Goal: Information Seeking & Learning: Learn about a topic

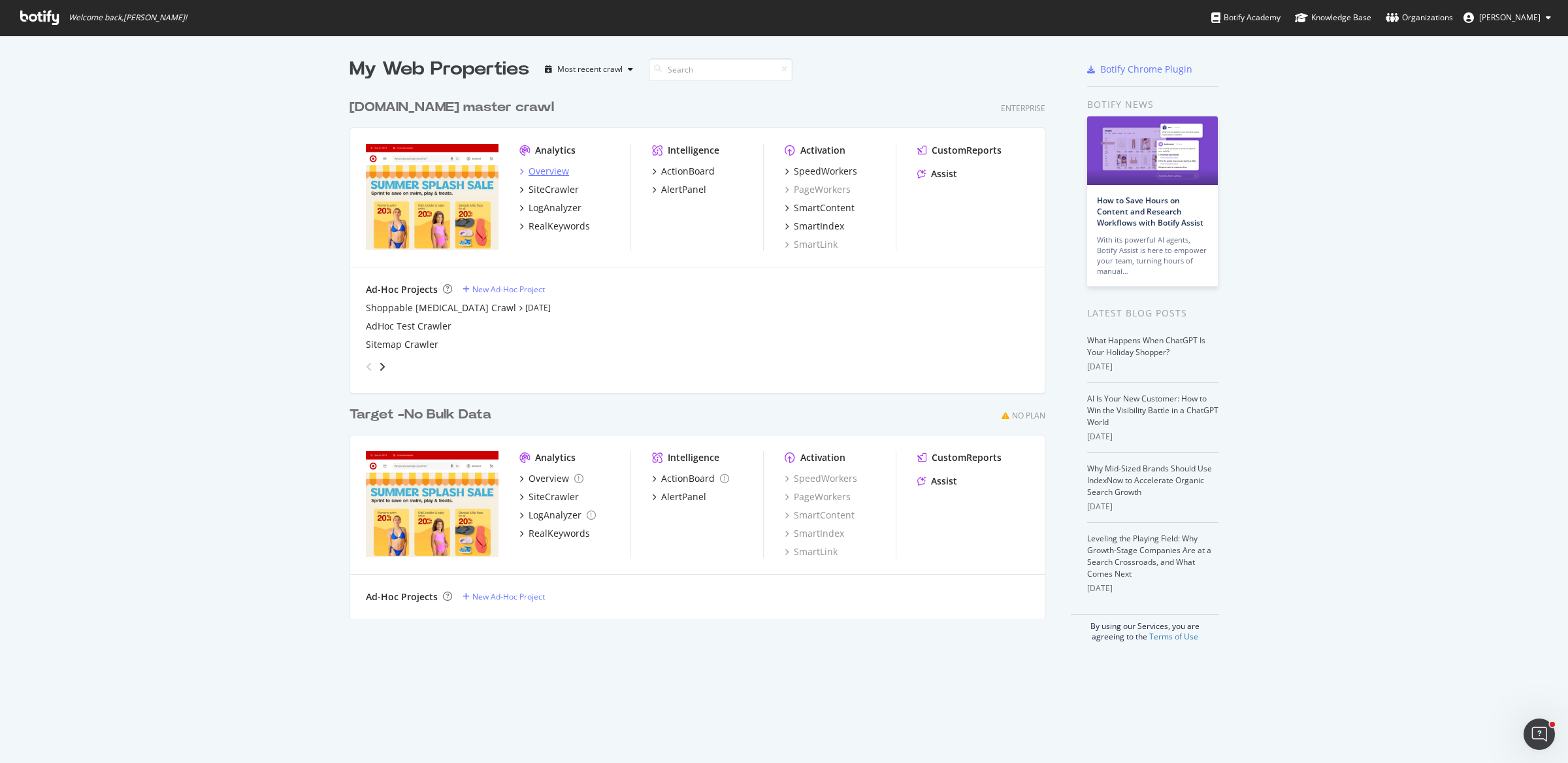
click at [542, 169] on div "Overview" at bounding box center [549, 170] width 41 height 13
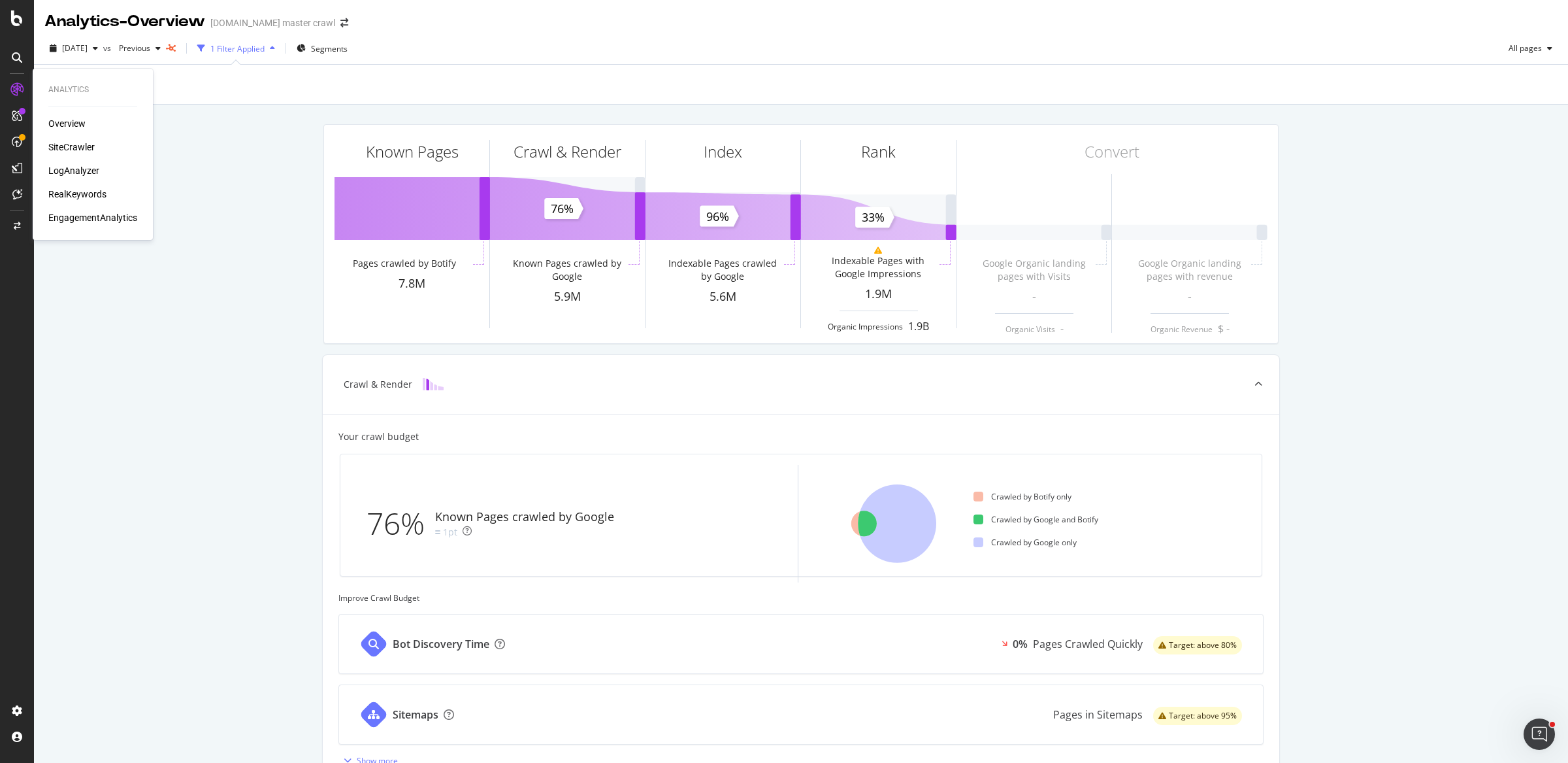
click at [74, 191] on div "RealKeywords" at bounding box center [78, 193] width 58 height 13
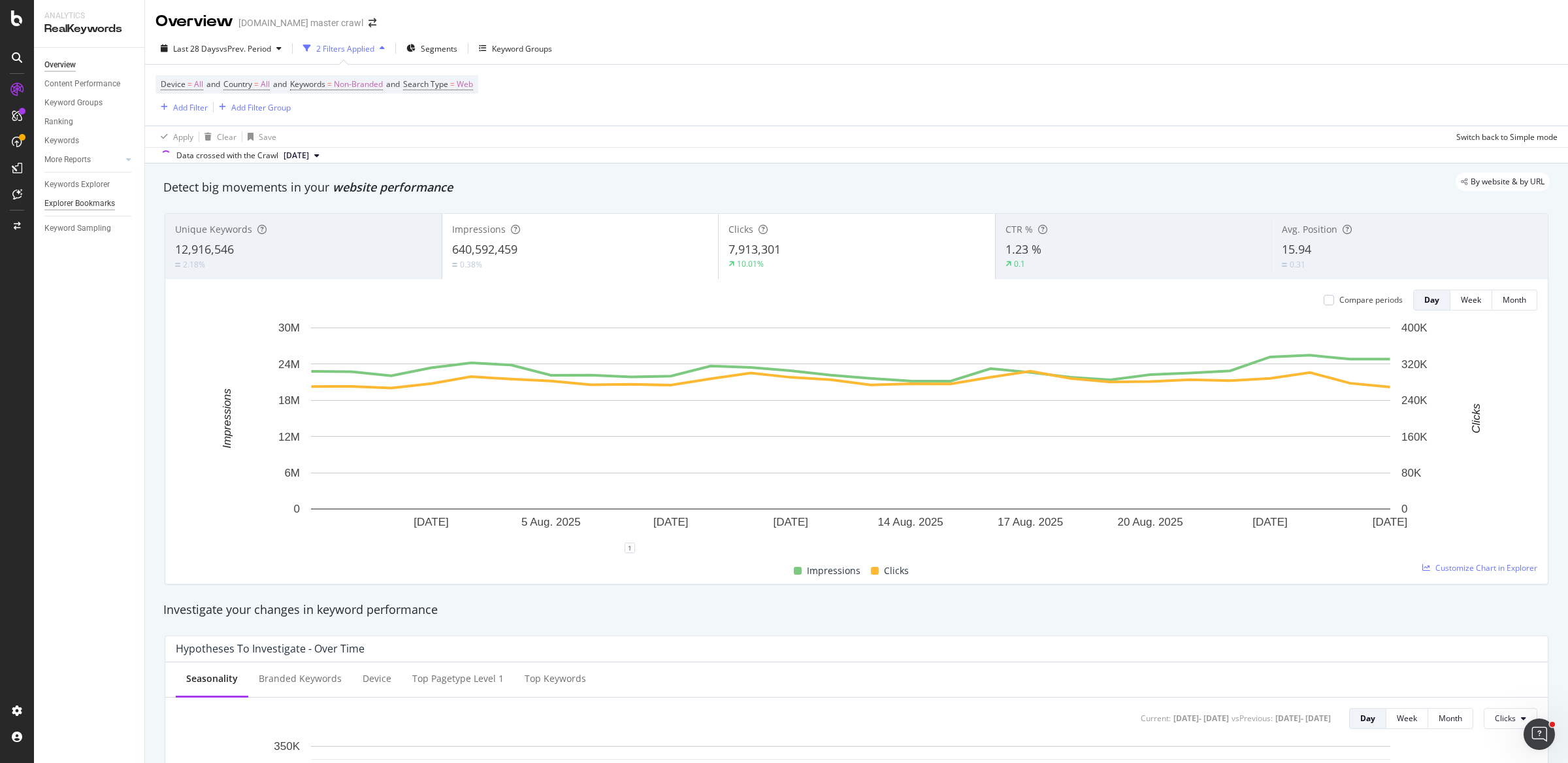
click at [89, 203] on div "Explorer Bookmarks" at bounding box center [80, 203] width 71 height 14
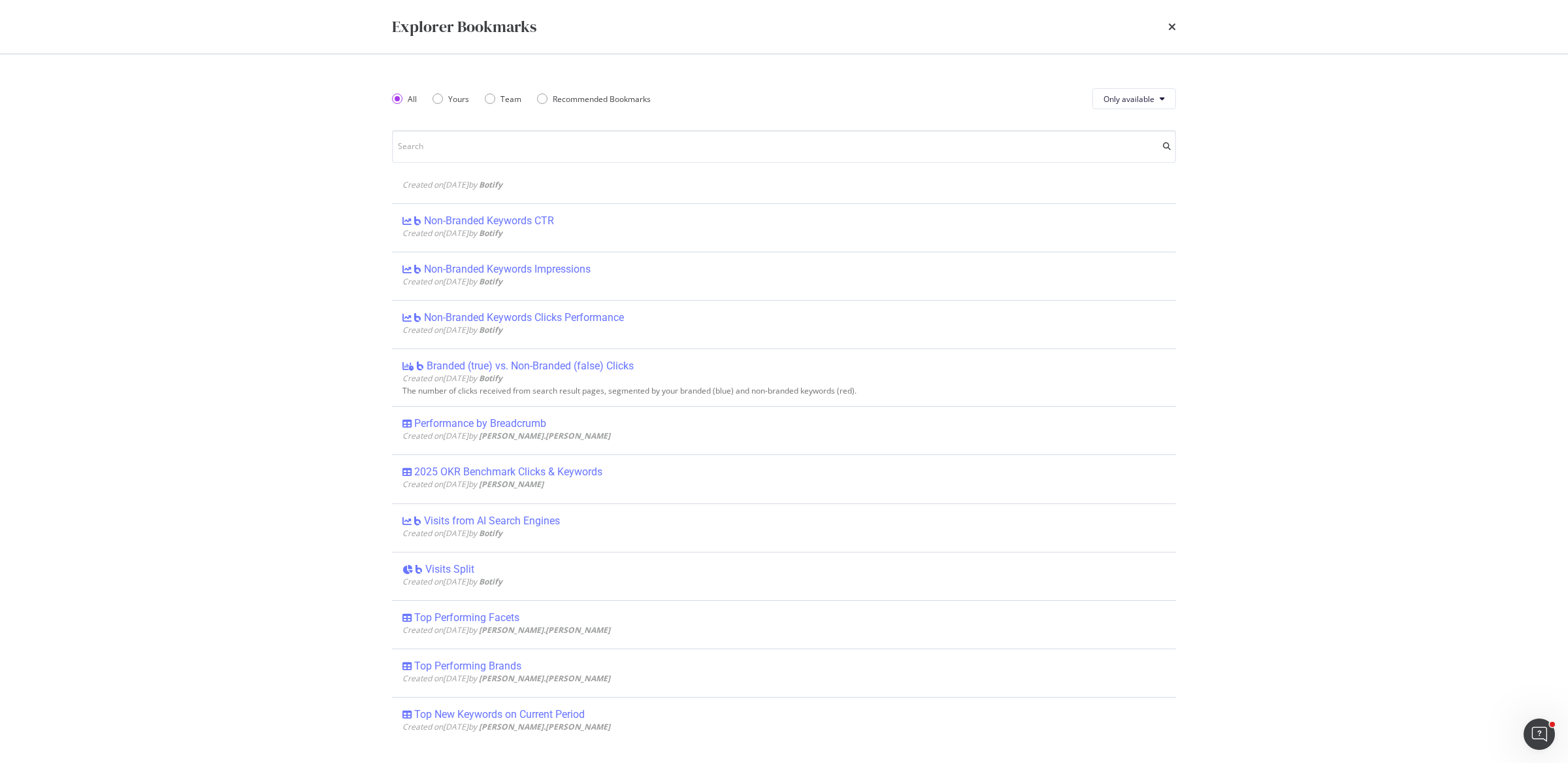
scroll to position [2392, 0]
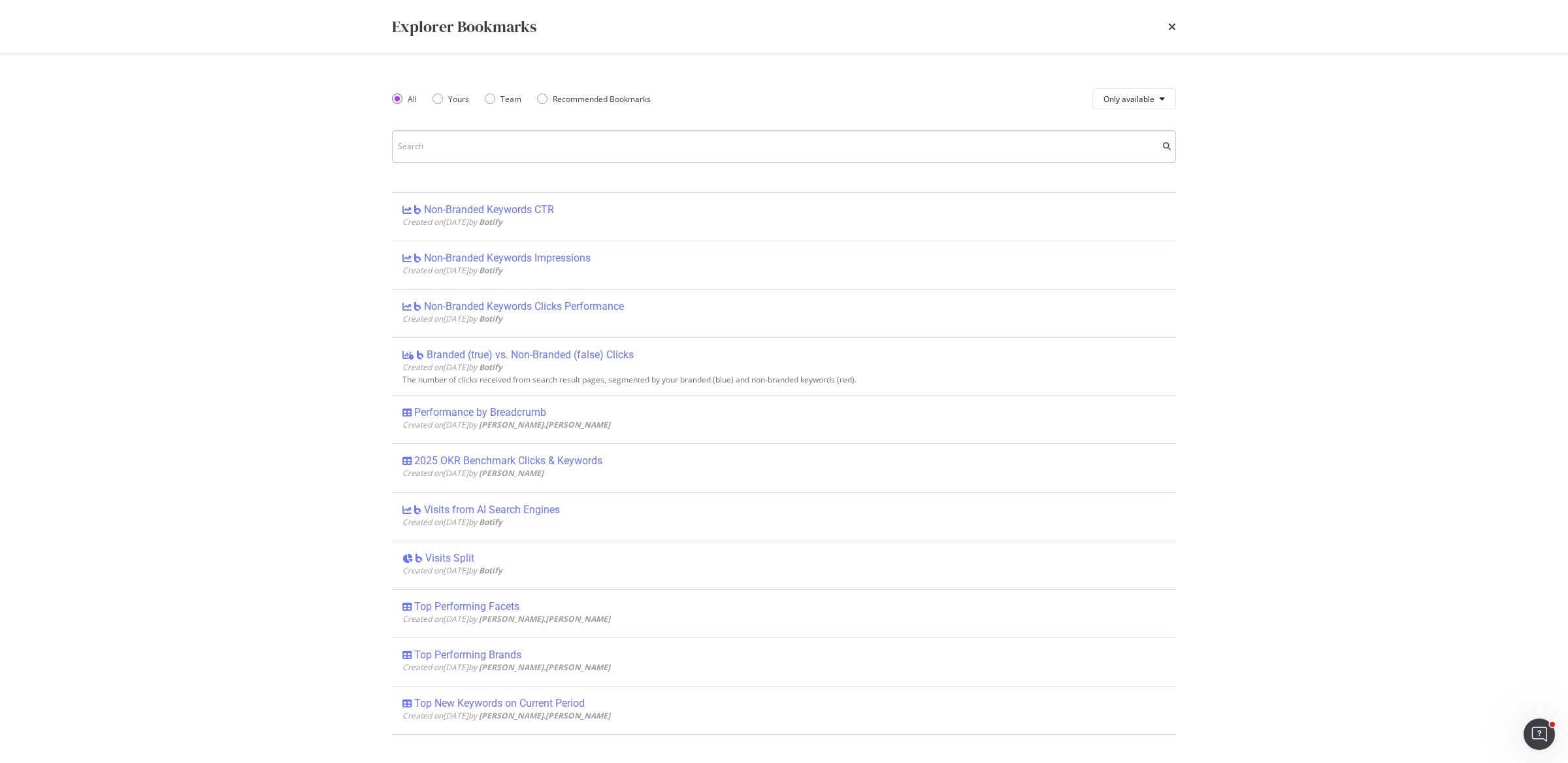
click at [573, 150] on input "modal" at bounding box center [783, 147] width 784 height 33
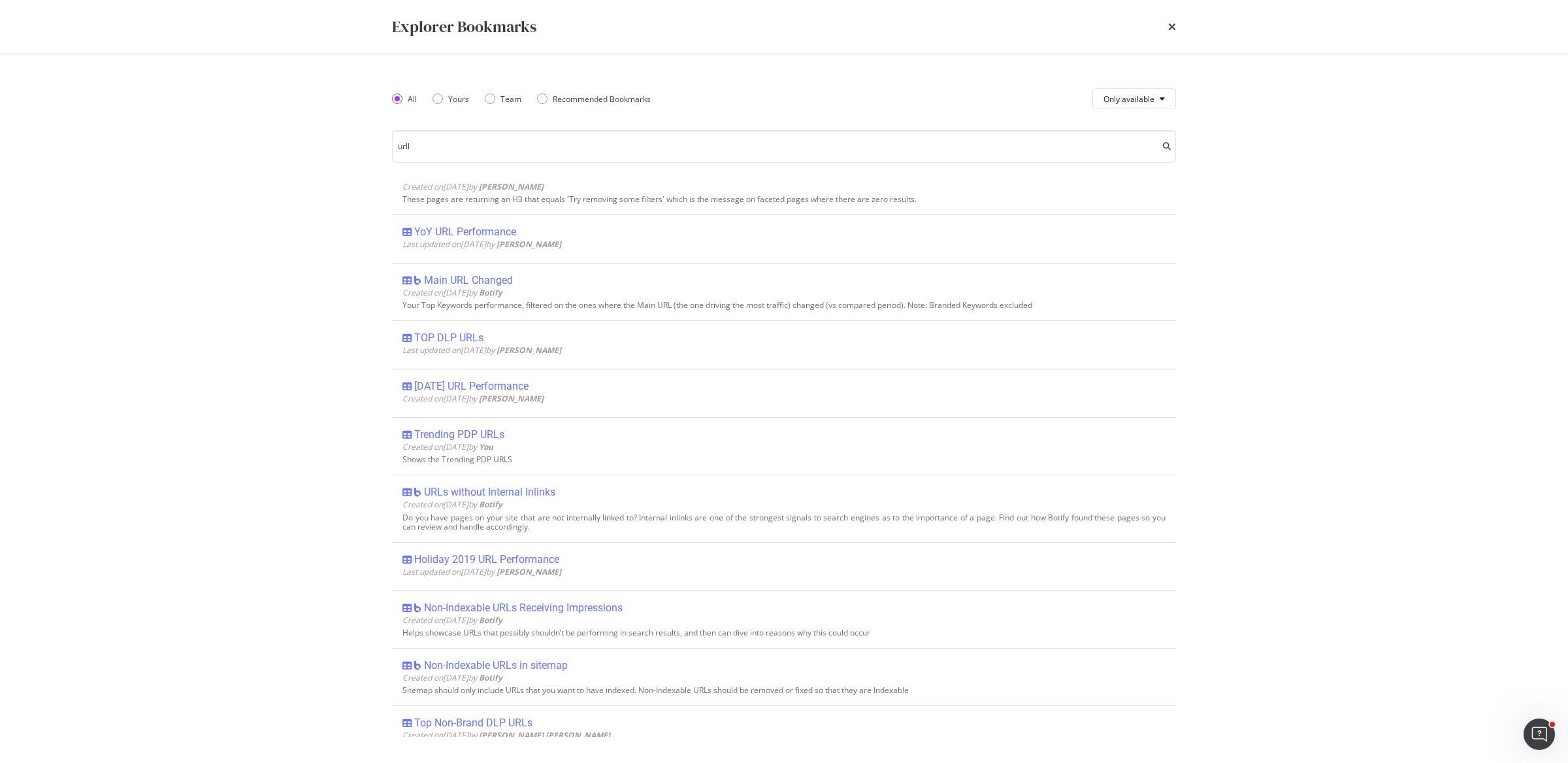
scroll to position [0, 0]
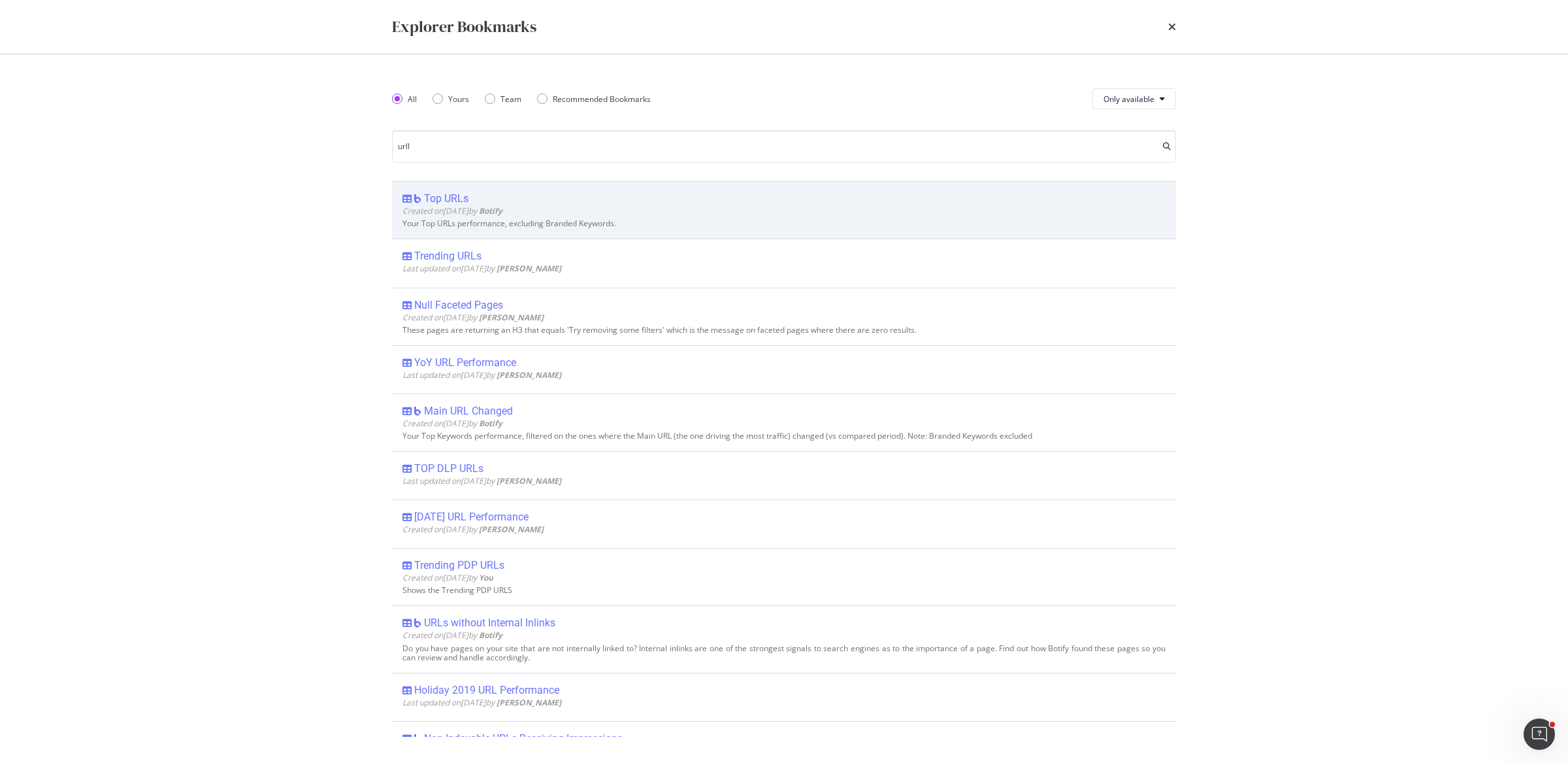
type input "urll"
click at [625, 207] on div "Created on [DATE] by Botify" at bounding box center [783, 210] width 763 height 11
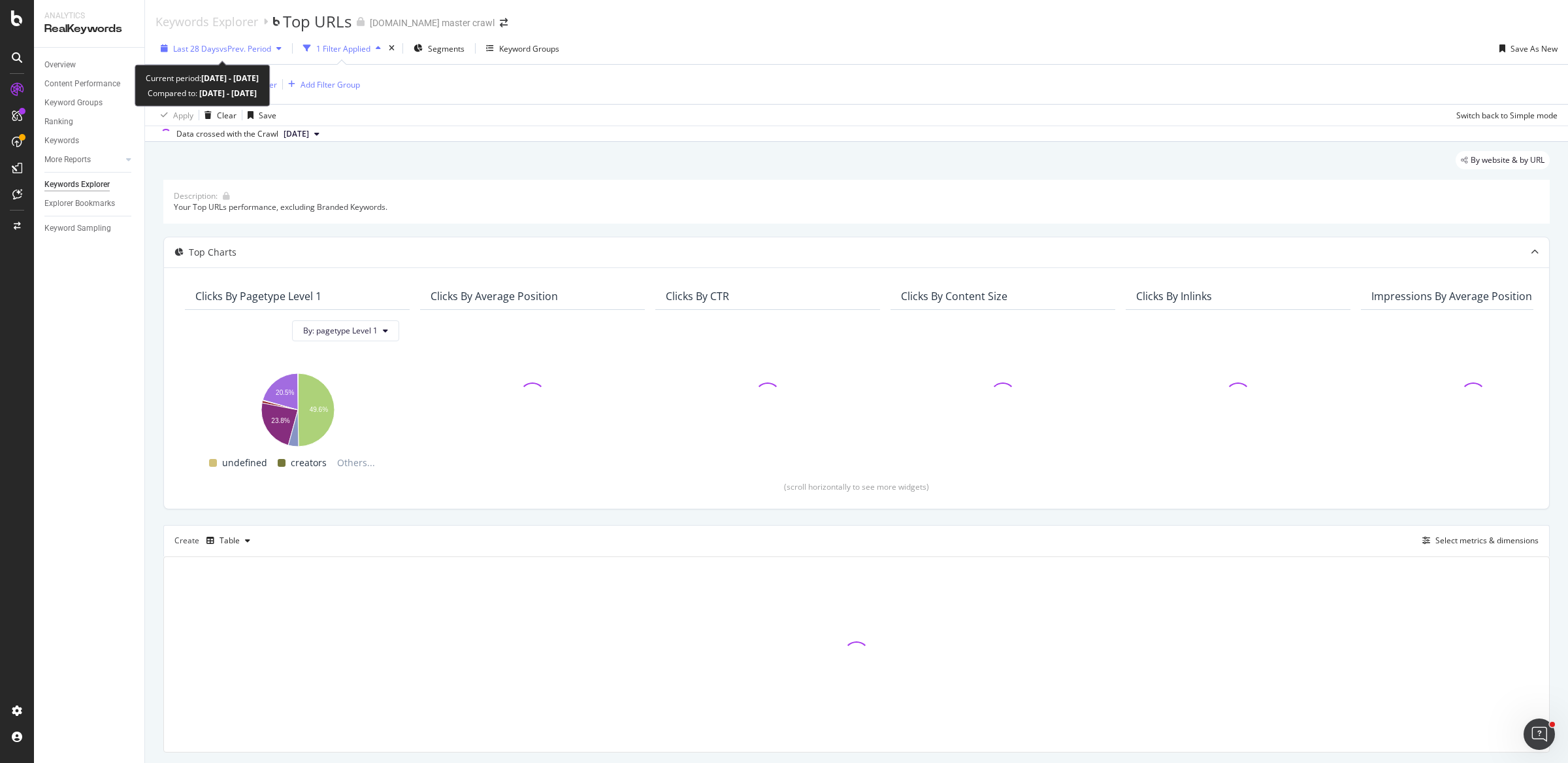
click at [212, 52] on span "Last 28 Days" at bounding box center [196, 48] width 47 height 11
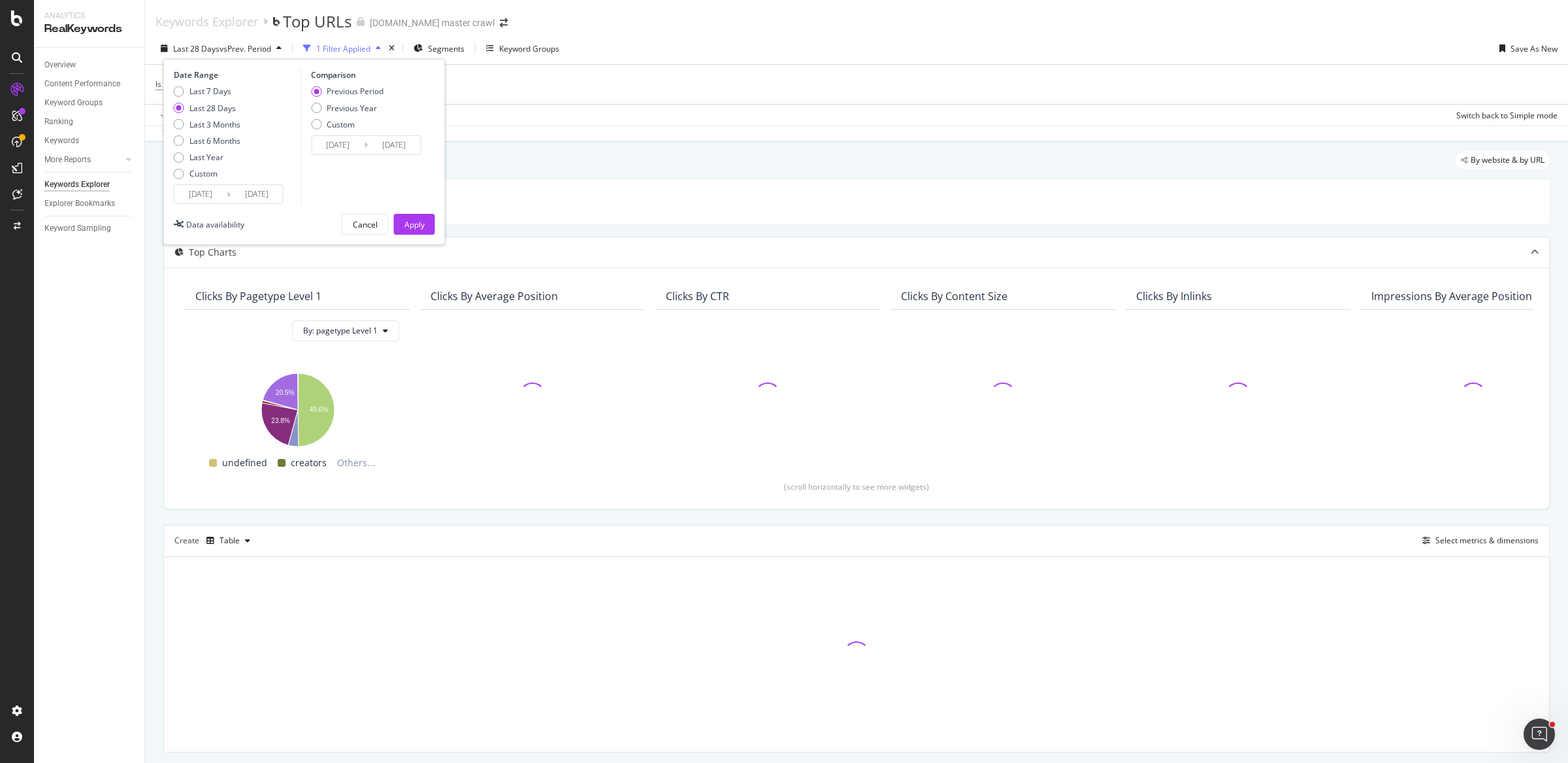
click at [649, 79] on div "Is Branded = No Add Filter Add Filter Group" at bounding box center [856, 85] width 1402 height 39
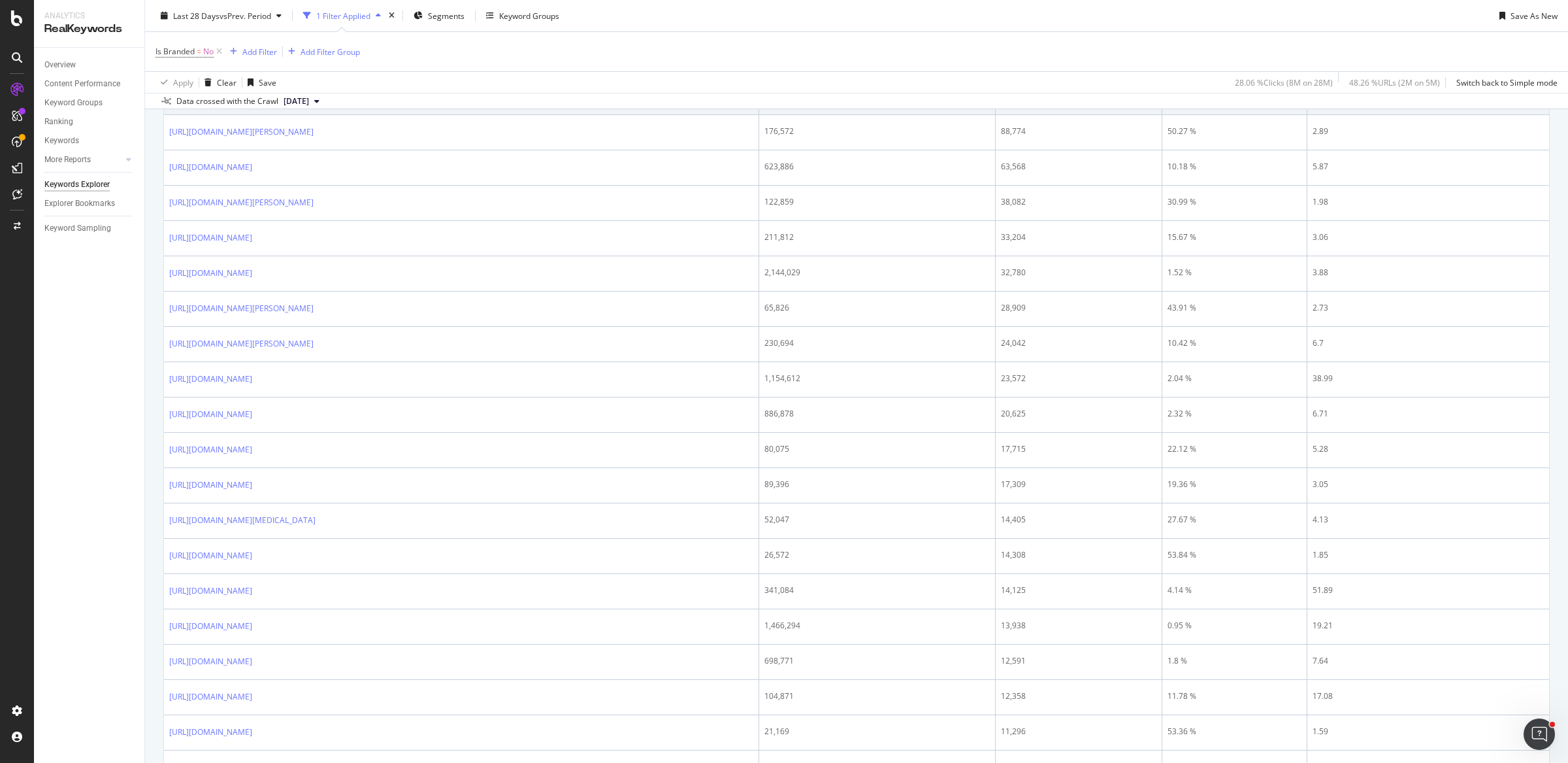
scroll to position [590, 0]
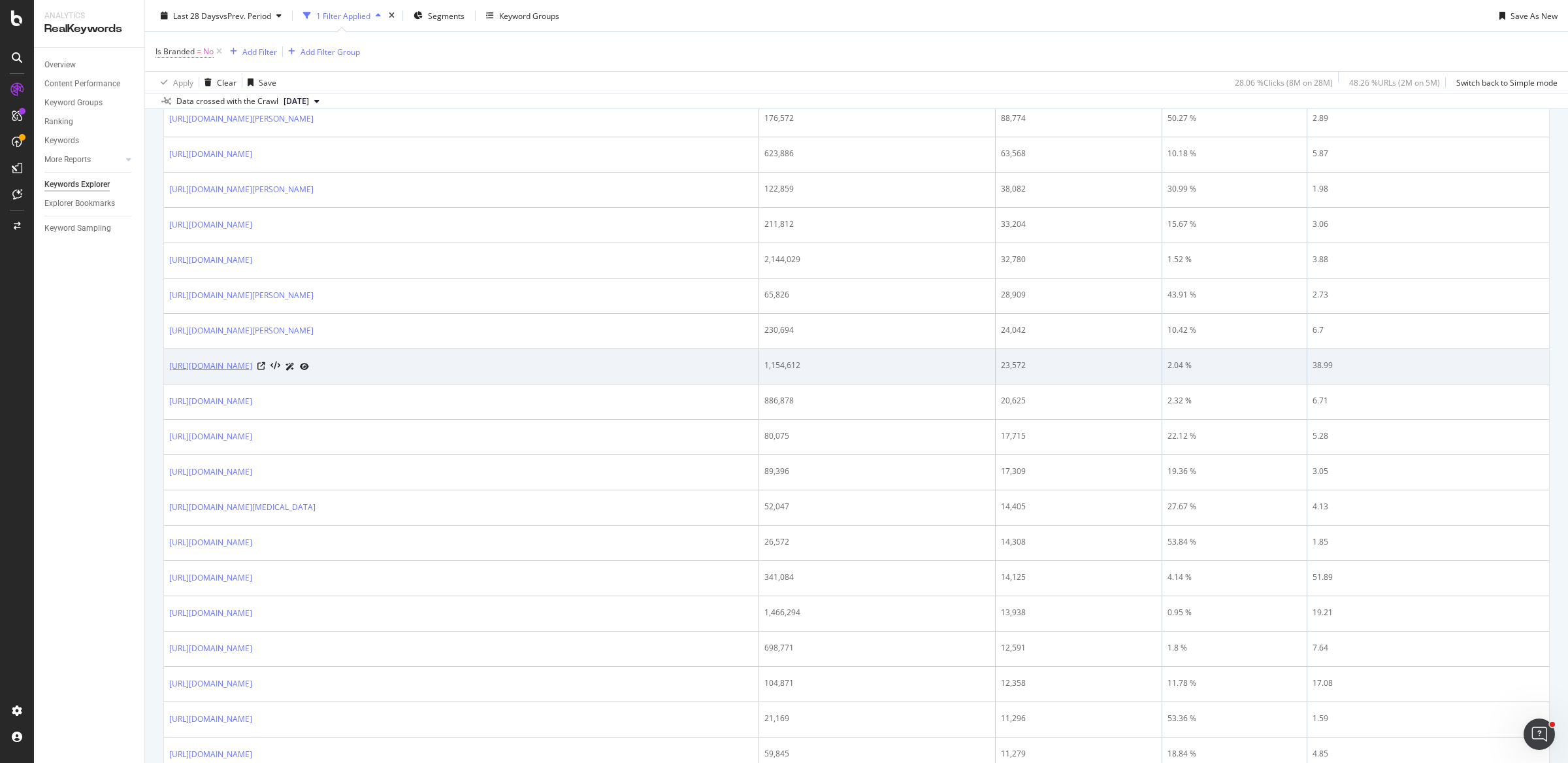
copy link "[URL][DOMAIN_NAME]"
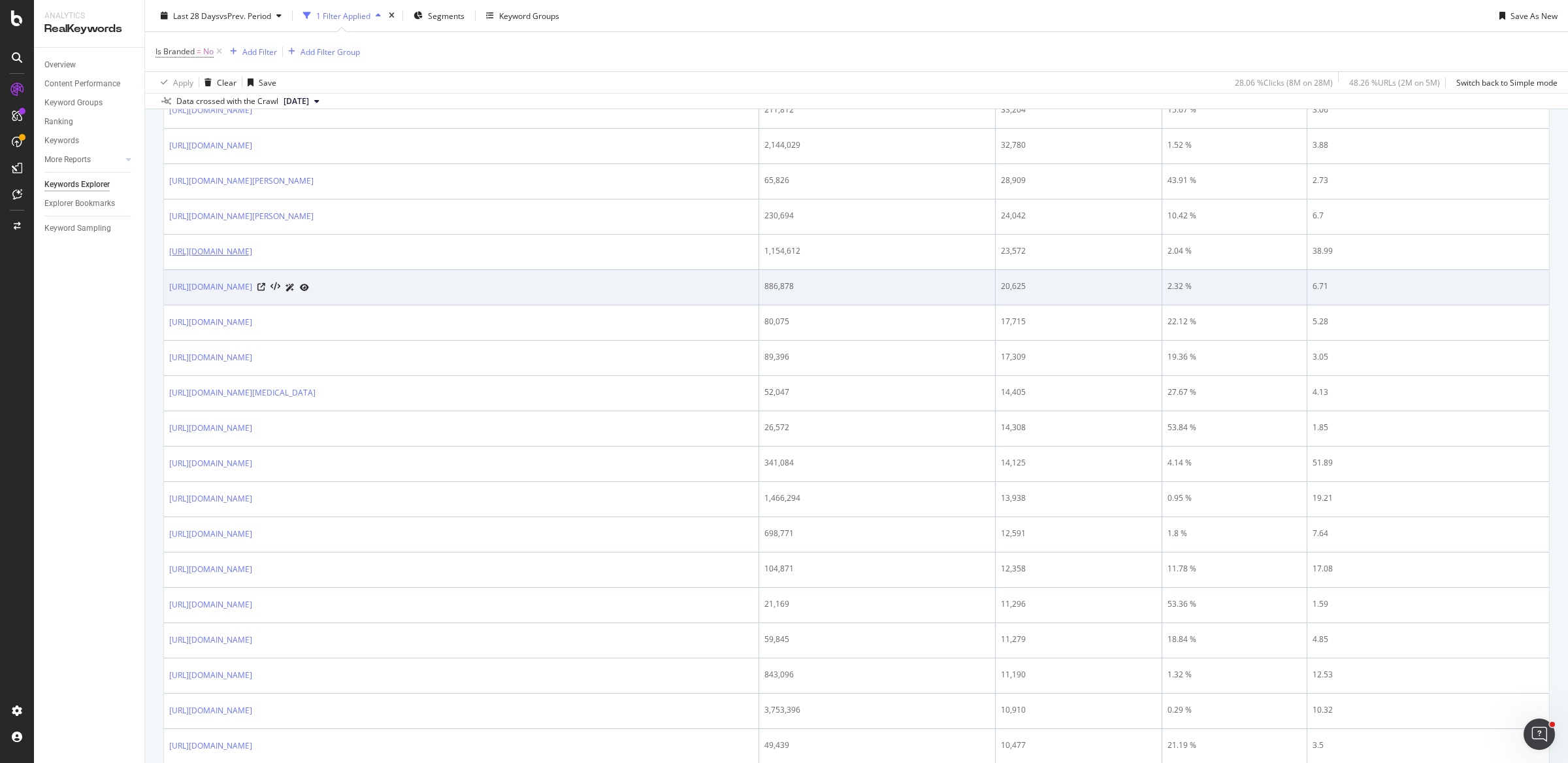
scroll to position [723, 0]
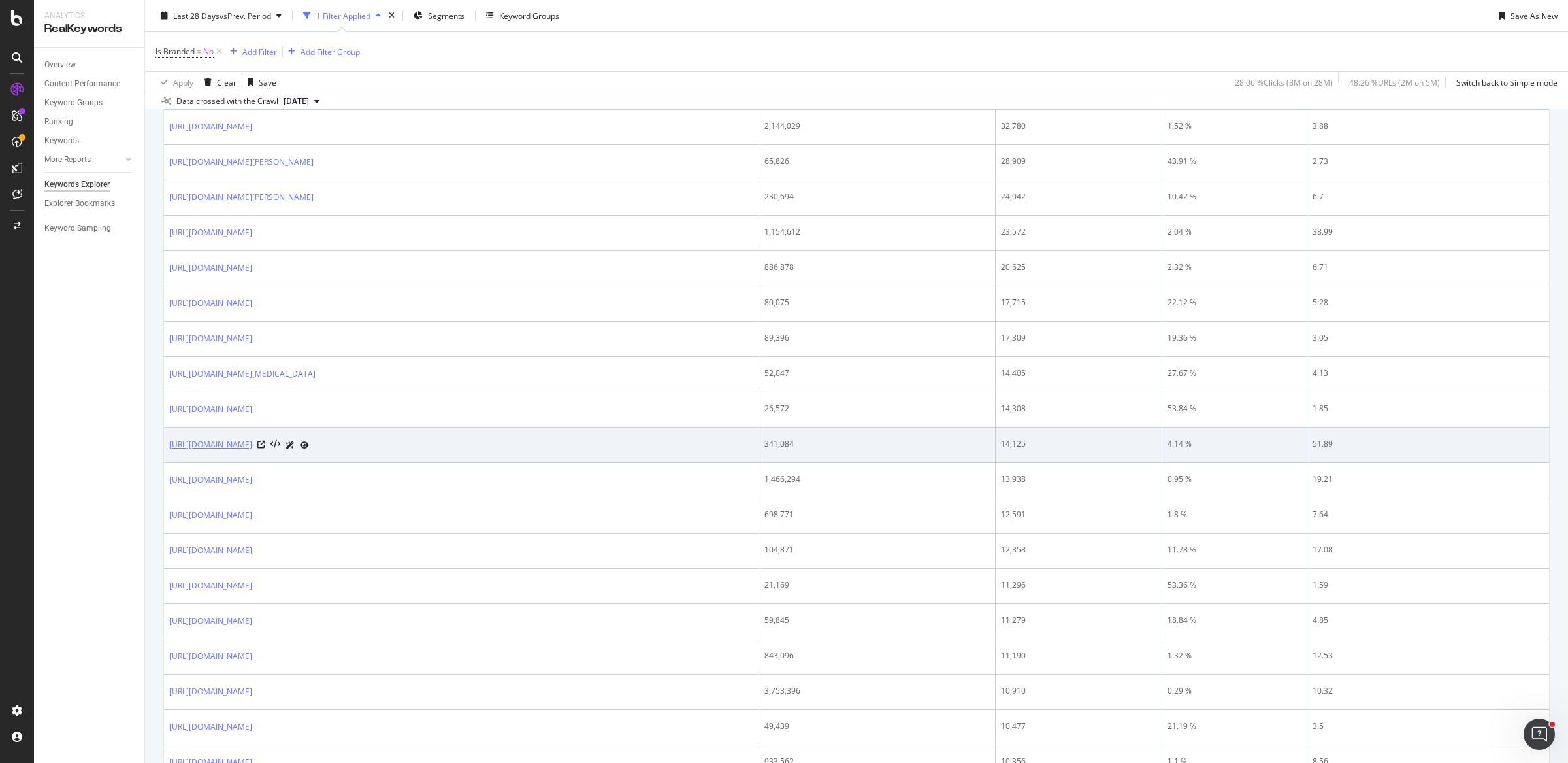
copy link "[URL][DOMAIN_NAME]"
drag, startPoint x: 385, startPoint y: 439, endPoint x: 400, endPoint y: 437, distance: 15.1
click at [399, 437] on td "[URL][DOMAIN_NAME]" at bounding box center [461, 445] width 596 height 35
drag, startPoint x: 166, startPoint y: 448, endPoint x: 341, endPoint y: 450, distance: 175.0
click at [341, 450] on td "[URL][DOMAIN_NAME]" at bounding box center [461, 445] width 596 height 35
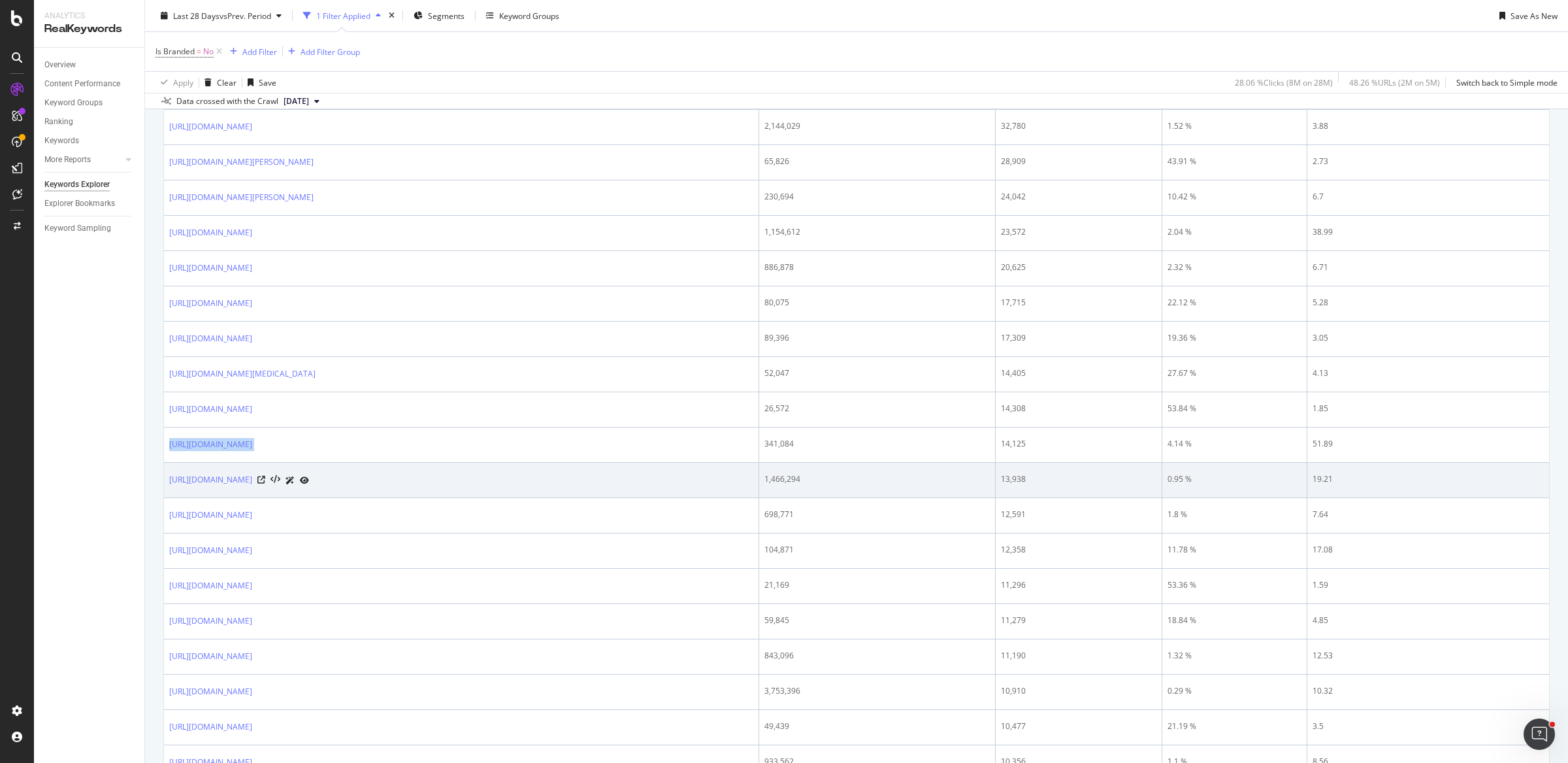
copy div "[URL][DOMAIN_NAME]"
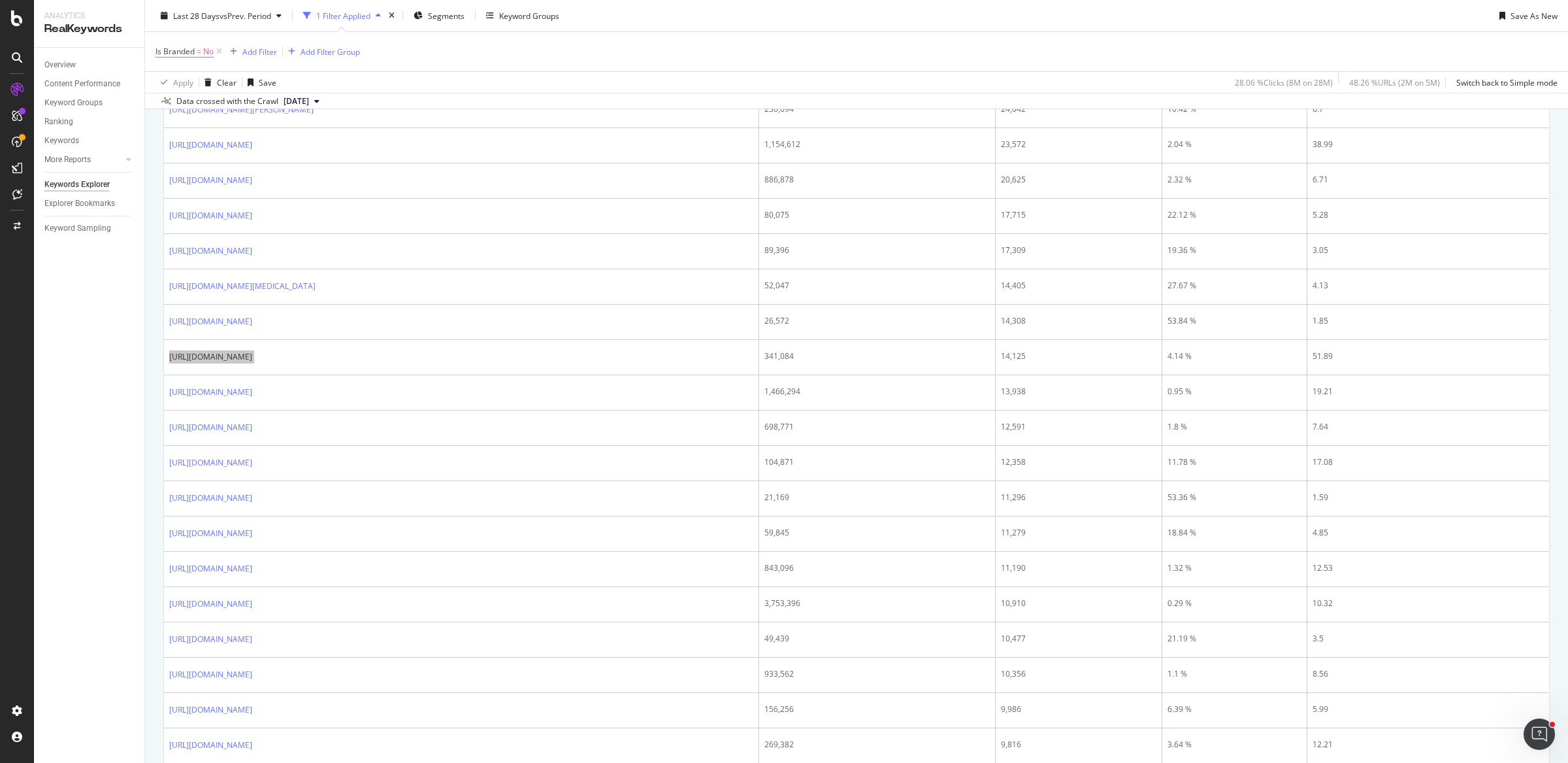
scroll to position [830, 0]
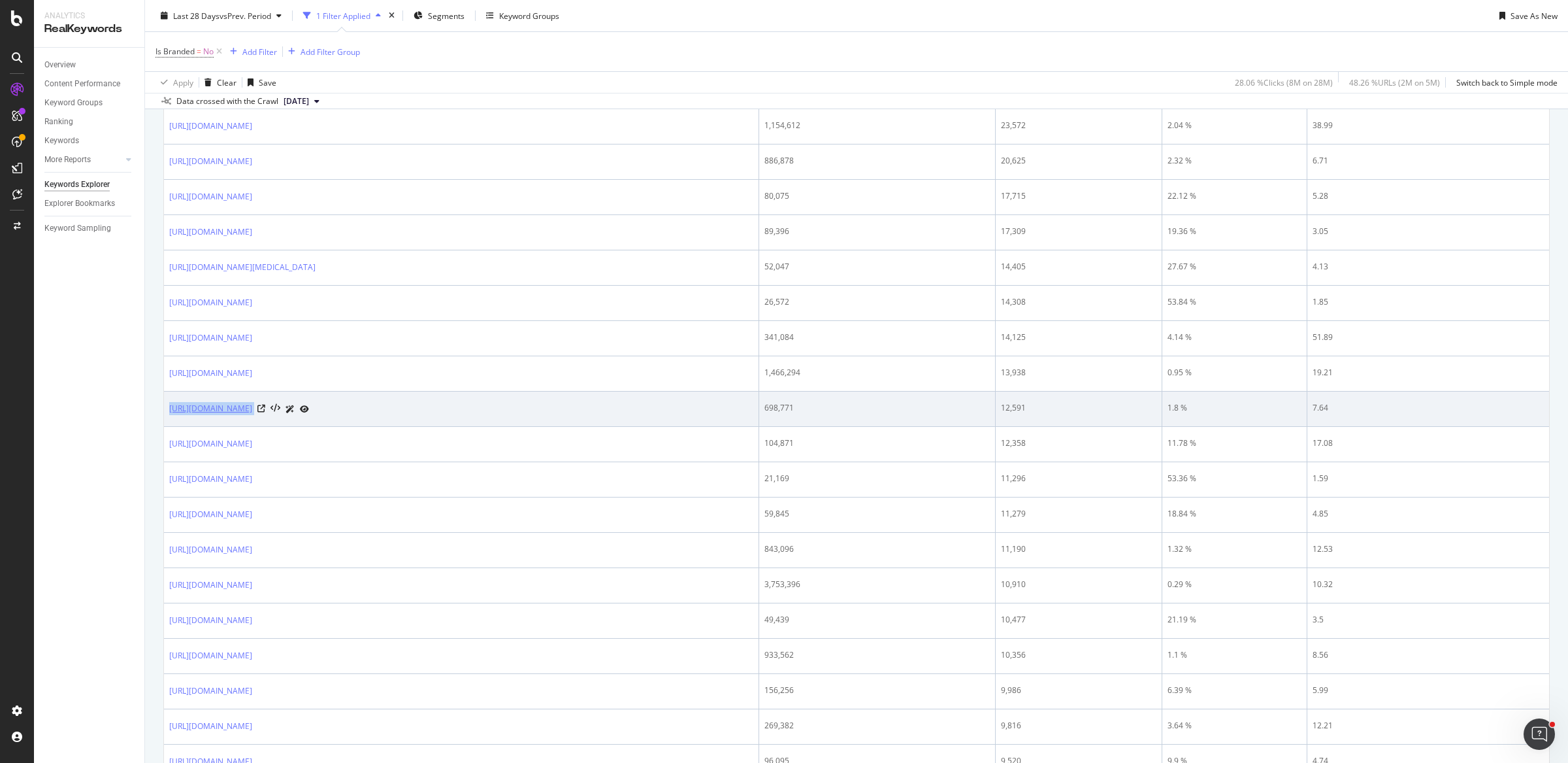
drag, startPoint x: 477, startPoint y: 410, endPoint x: 168, endPoint y: 412, distance: 309.0
click at [169, 412] on div "[URL][DOMAIN_NAME]" at bounding box center [460, 408] width 584 height 14
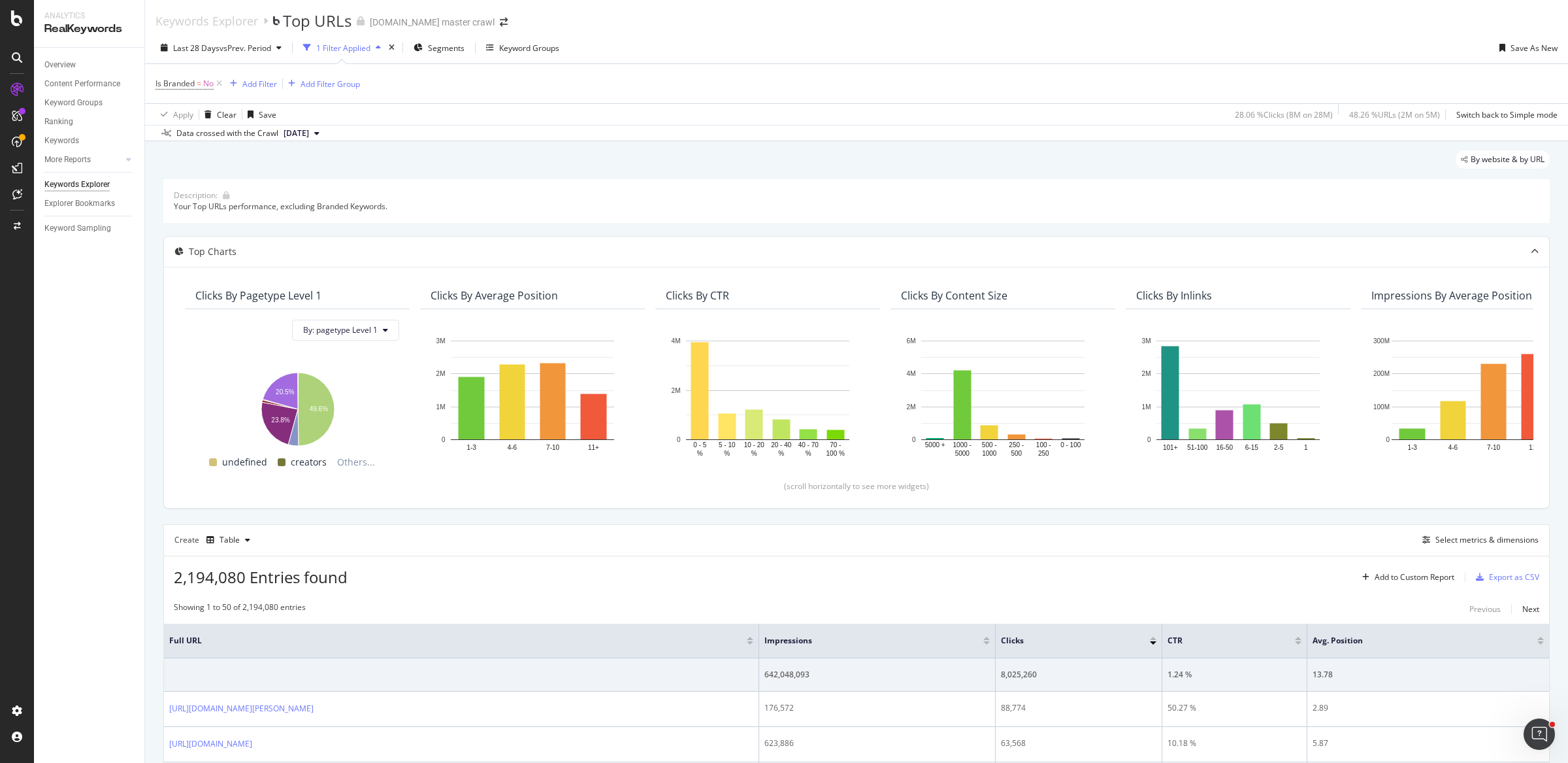
scroll to position [0, 0]
click at [451, 51] on span "Segments" at bounding box center [446, 48] width 37 height 11
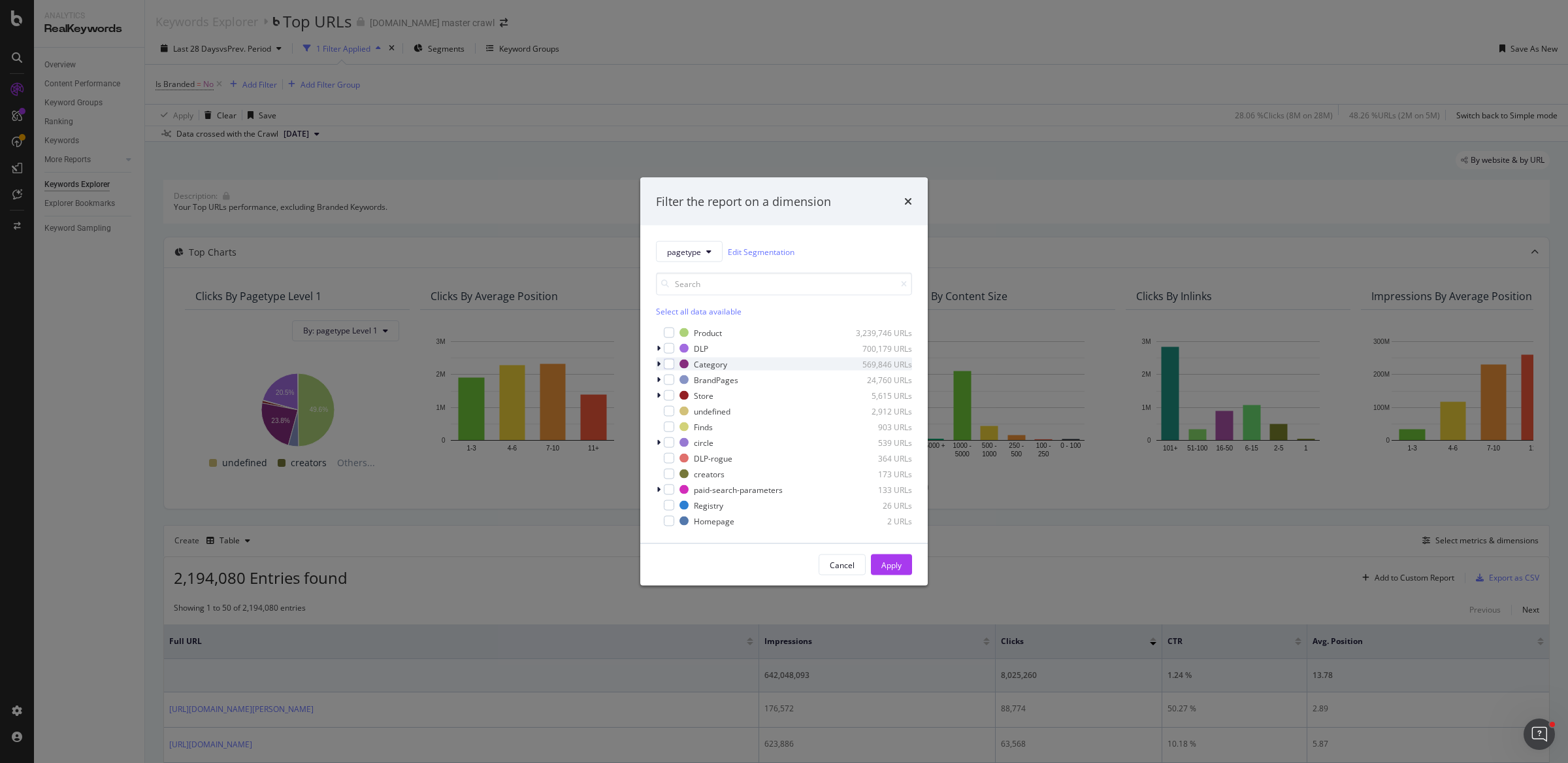
click at [660, 365] on icon "modal" at bounding box center [659, 364] width 4 height 8
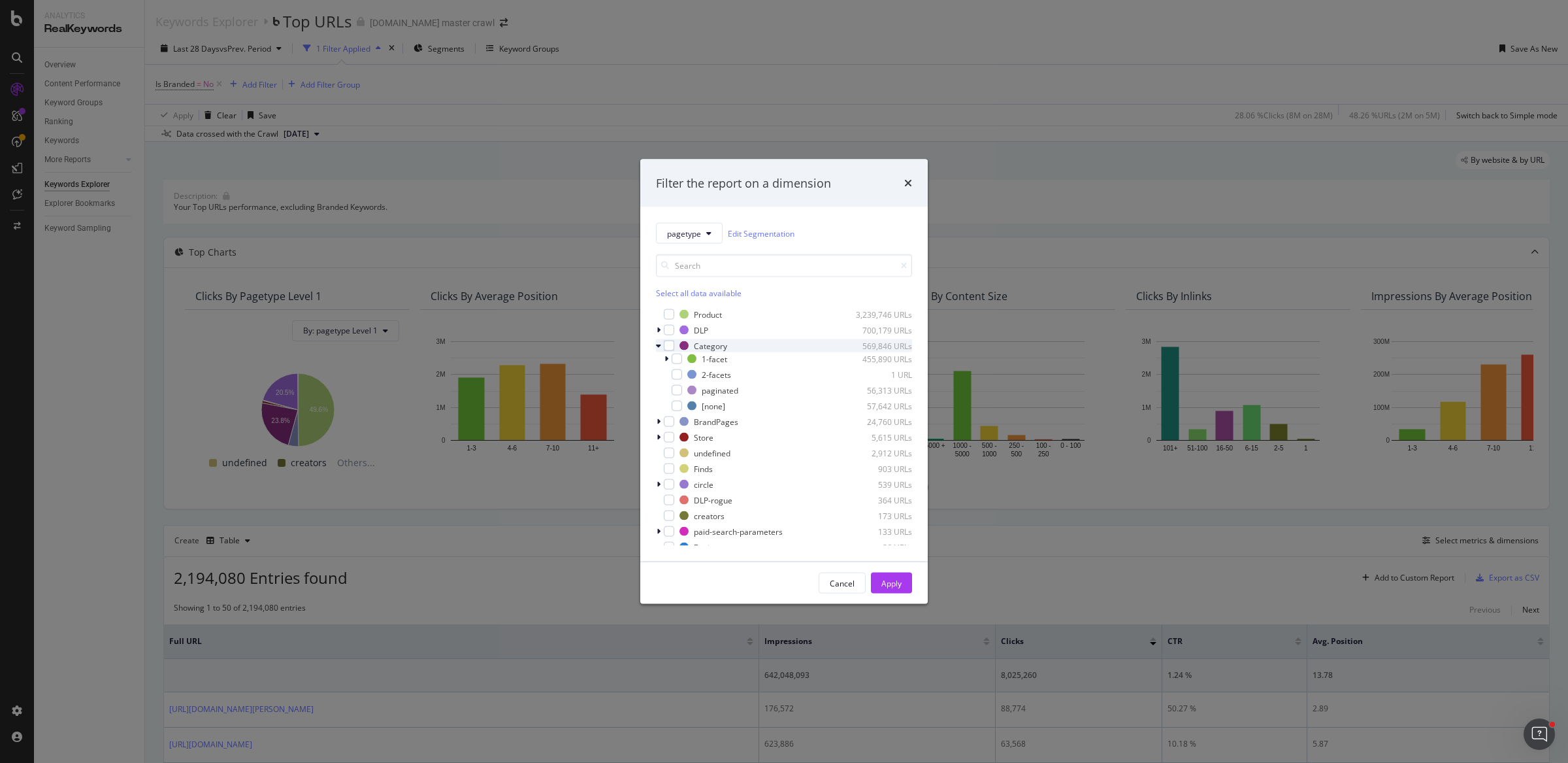
click at [659, 346] on icon "modal" at bounding box center [658, 346] width 5 height 8
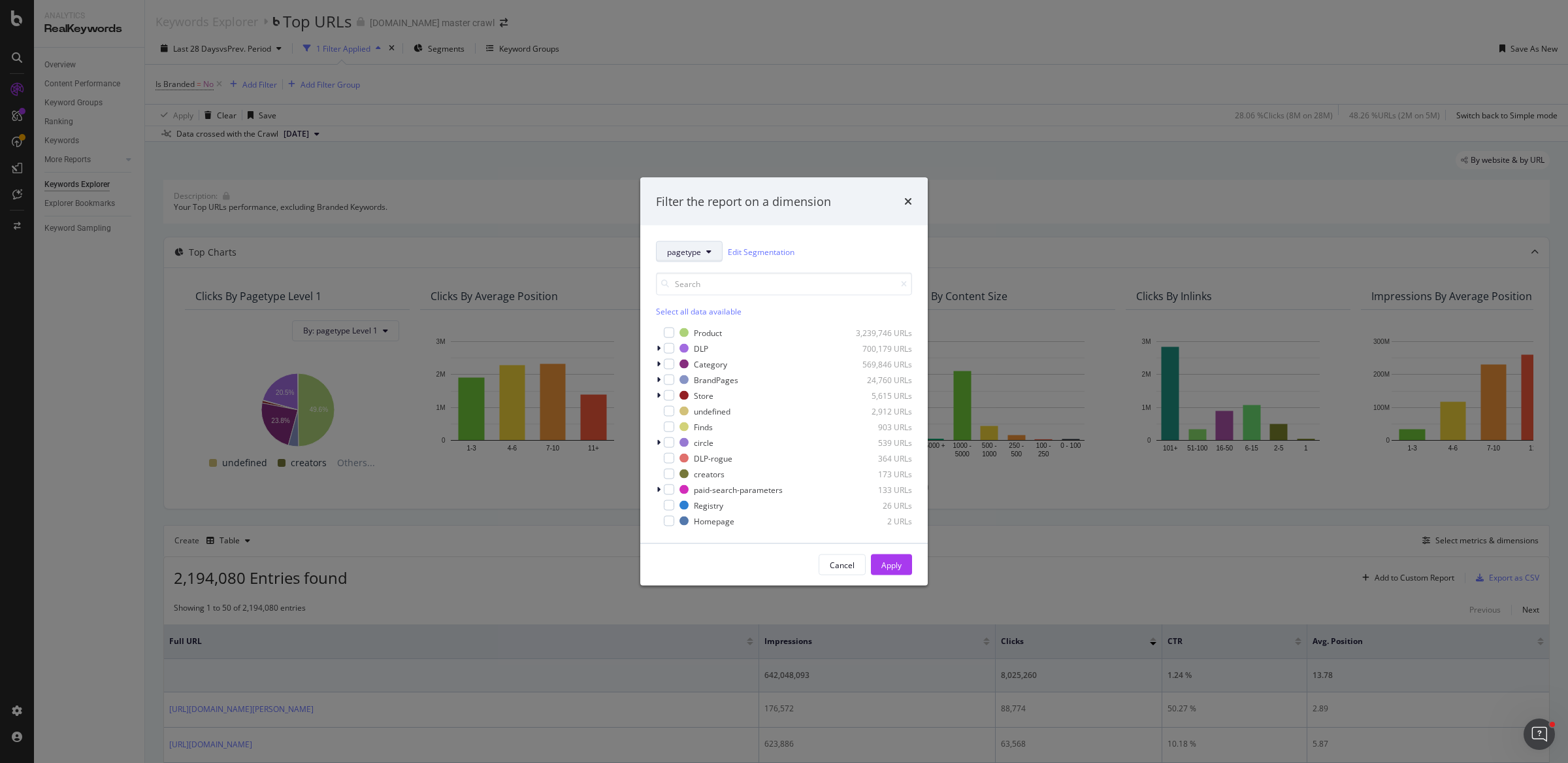
click at [700, 243] on button "pagetype" at bounding box center [689, 252] width 67 height 21
click at [721, 372] on span "L1Pages" at bounding box center [714, 367] width 95 height 12
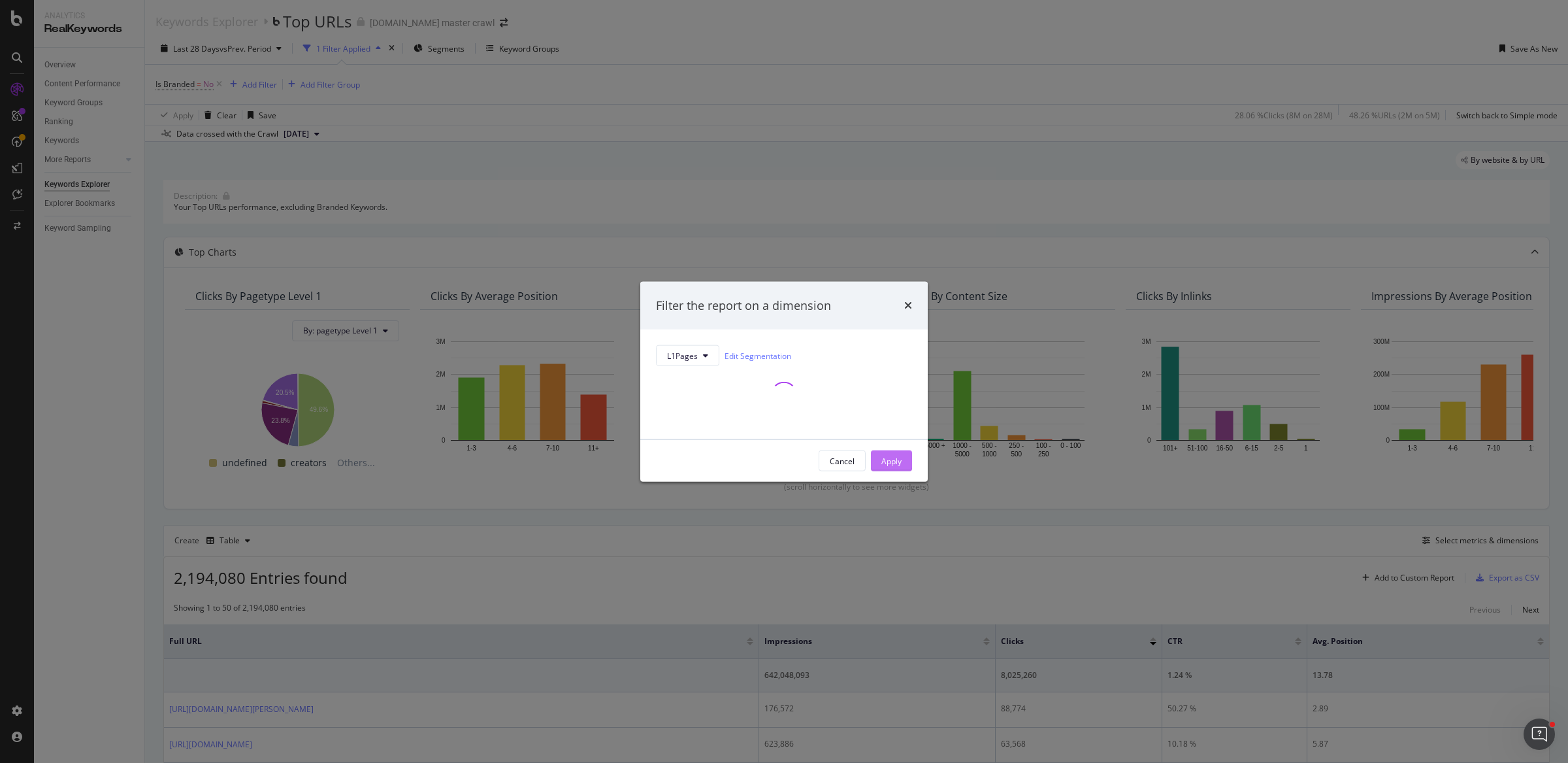
click at [878, 458] on button "Apply" at bounding box center [891, 461] width 41 height 21
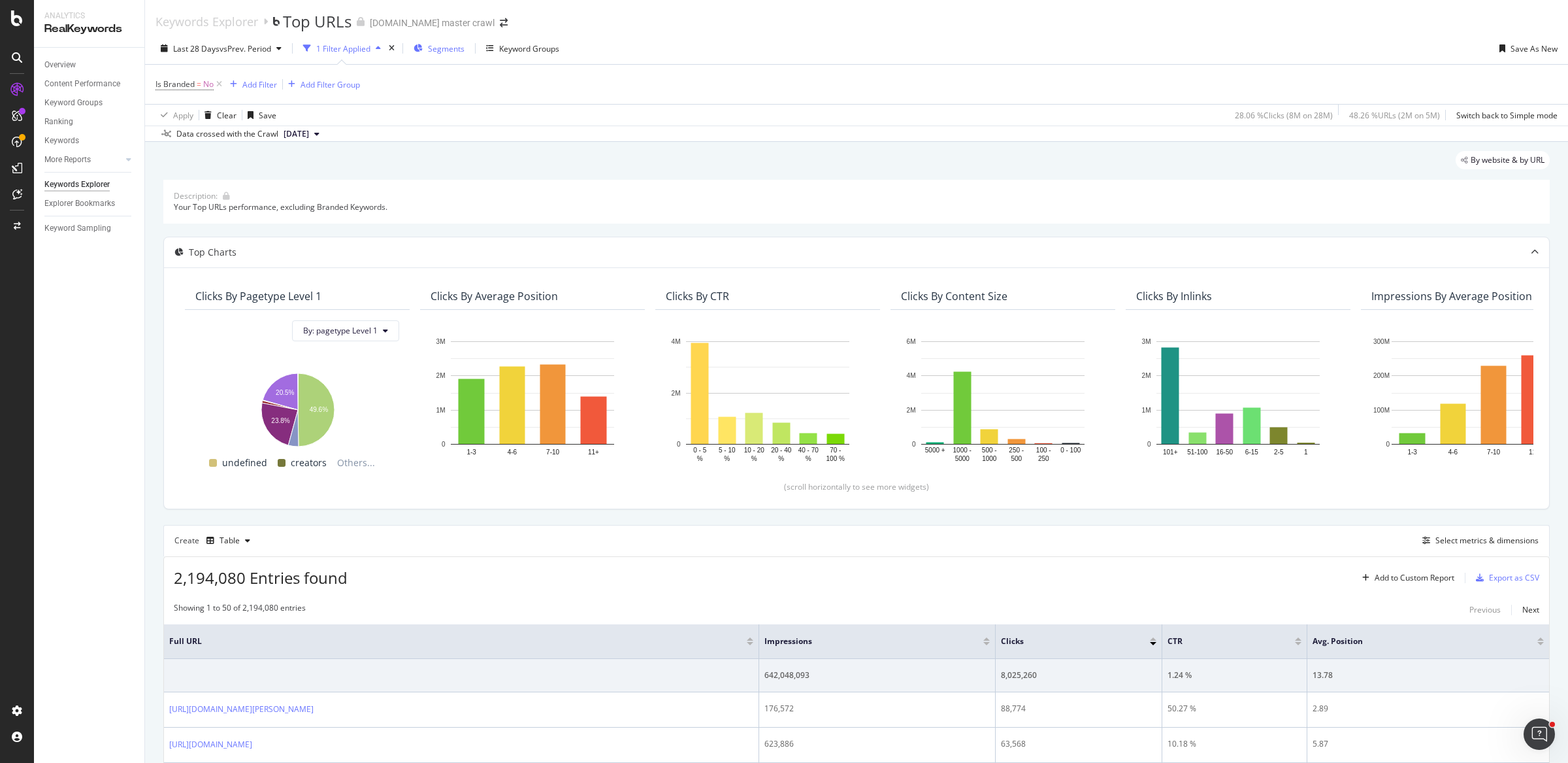
click at [453, 48] on span "Segments" at bounding box center [446, 48] width 37 height 11
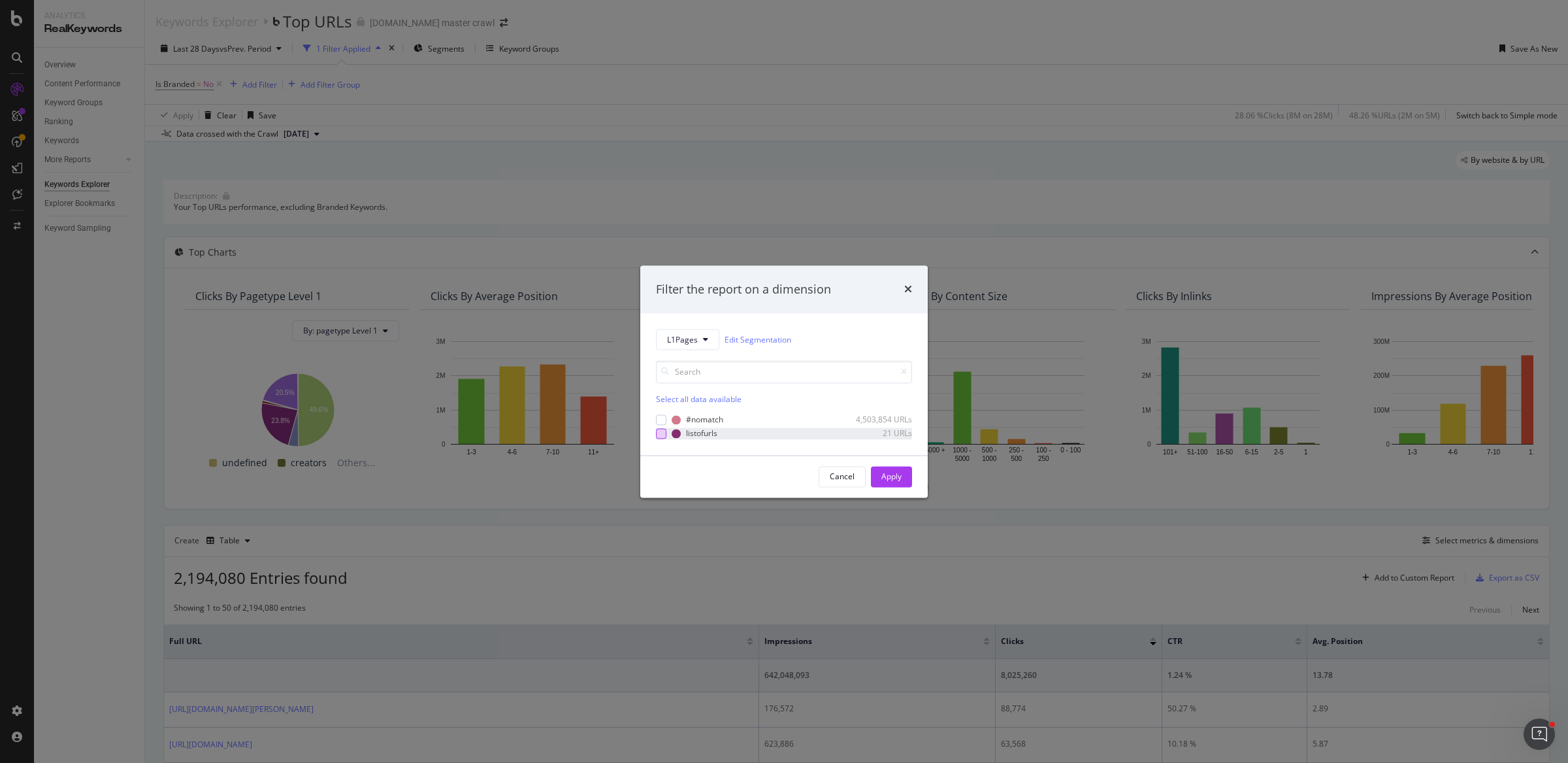
click at [665, 434] on div "modal" at bounding box center [661, 433] width 11 height 11
click at [898, 477] on div "Apply" at bounding box center [891, 475] width 20 height 11
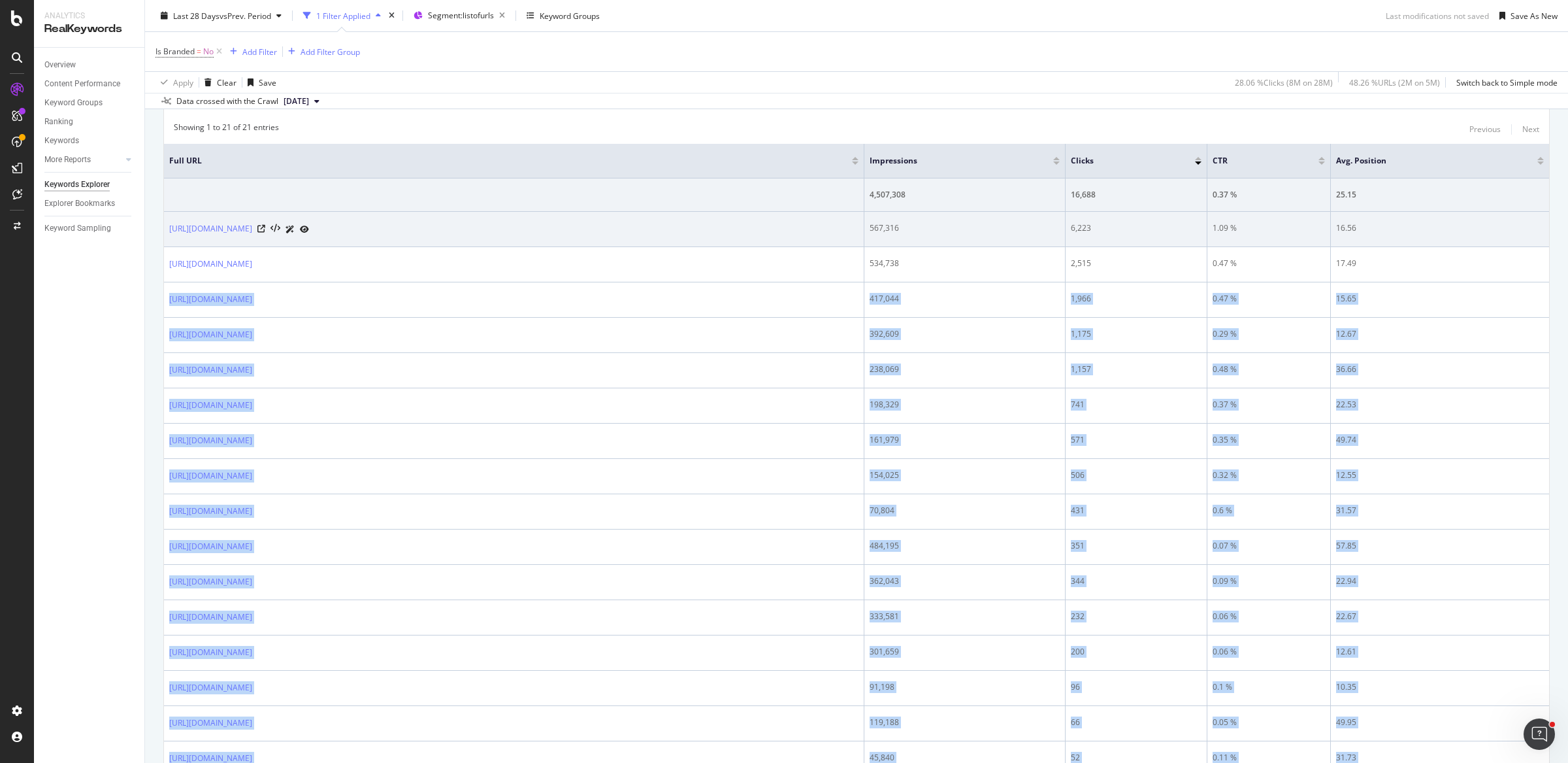
scroll to position [477, 0]
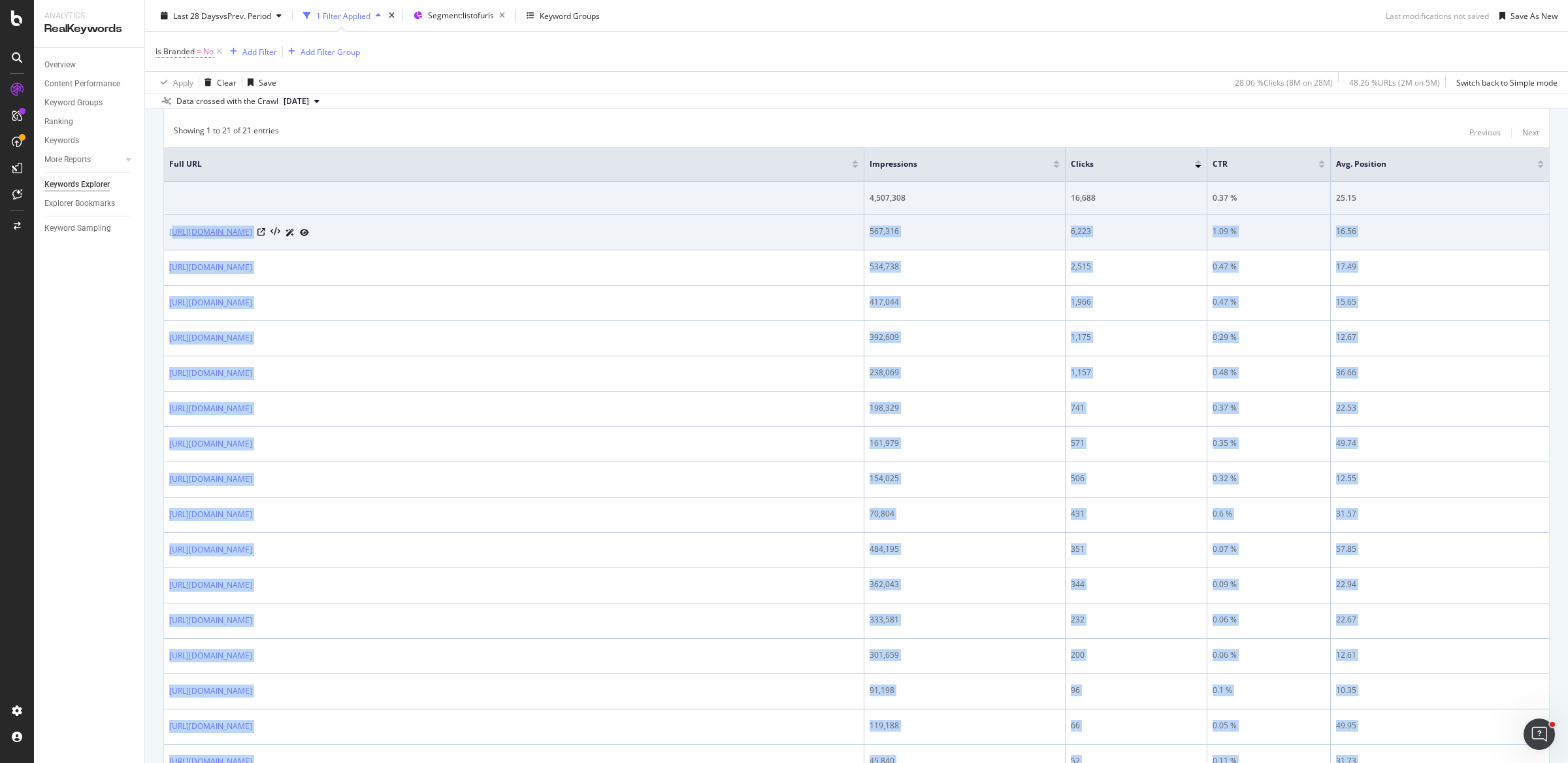
drag, startPoint x: 460, startPoint y: 665, endPoint x: 173, endPoint y: 236, distance: 516.1
click at [173, 236] on tbody "4,507,308 16,688 0.37 % 25.15 [URL][DOMAIN_NAME] 567,316 6,223 1.09 % 16.56 [UR…" at bounding box center [856, 569] width 1384 height 775
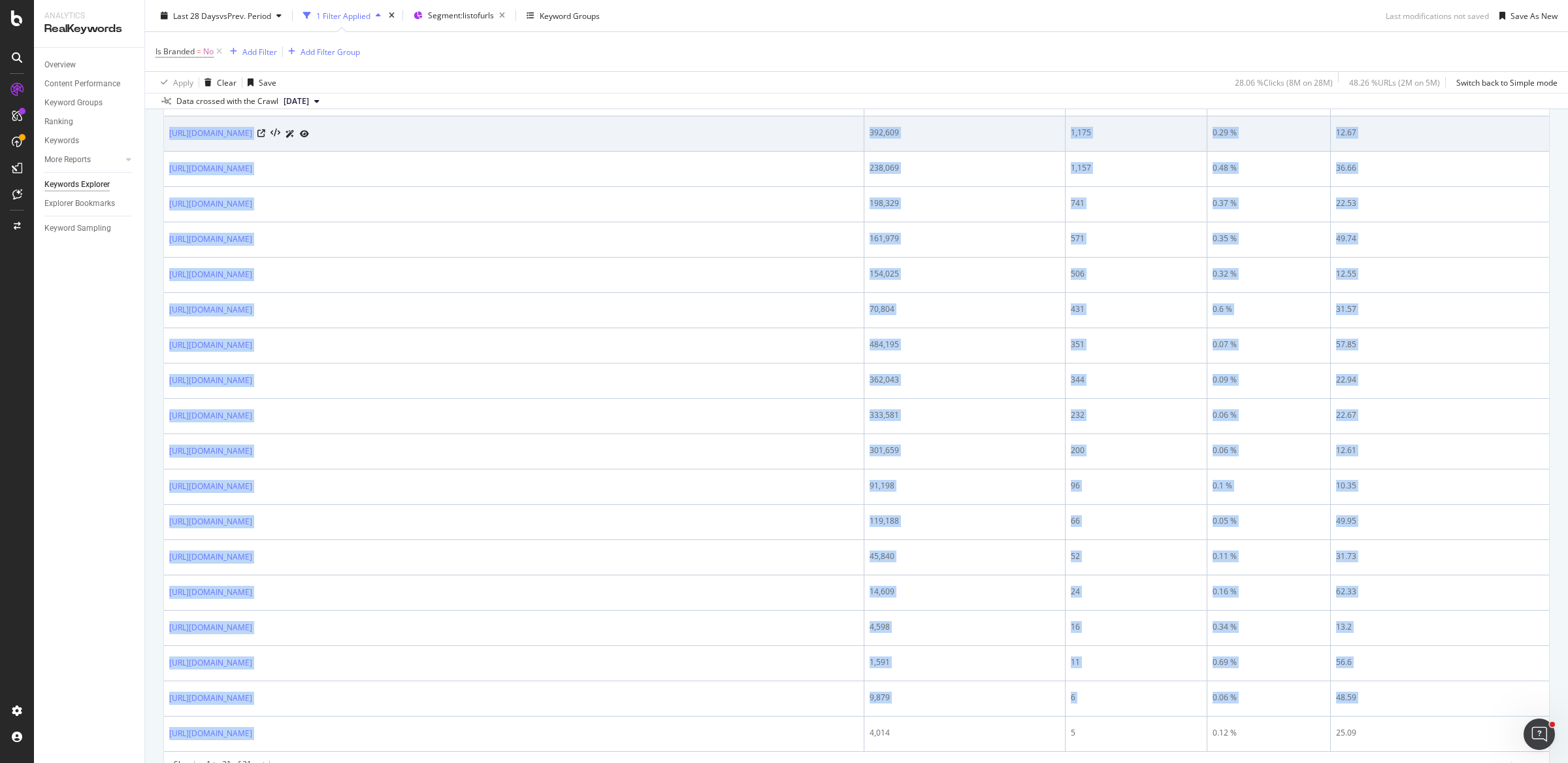
scroll to position [749, 0]
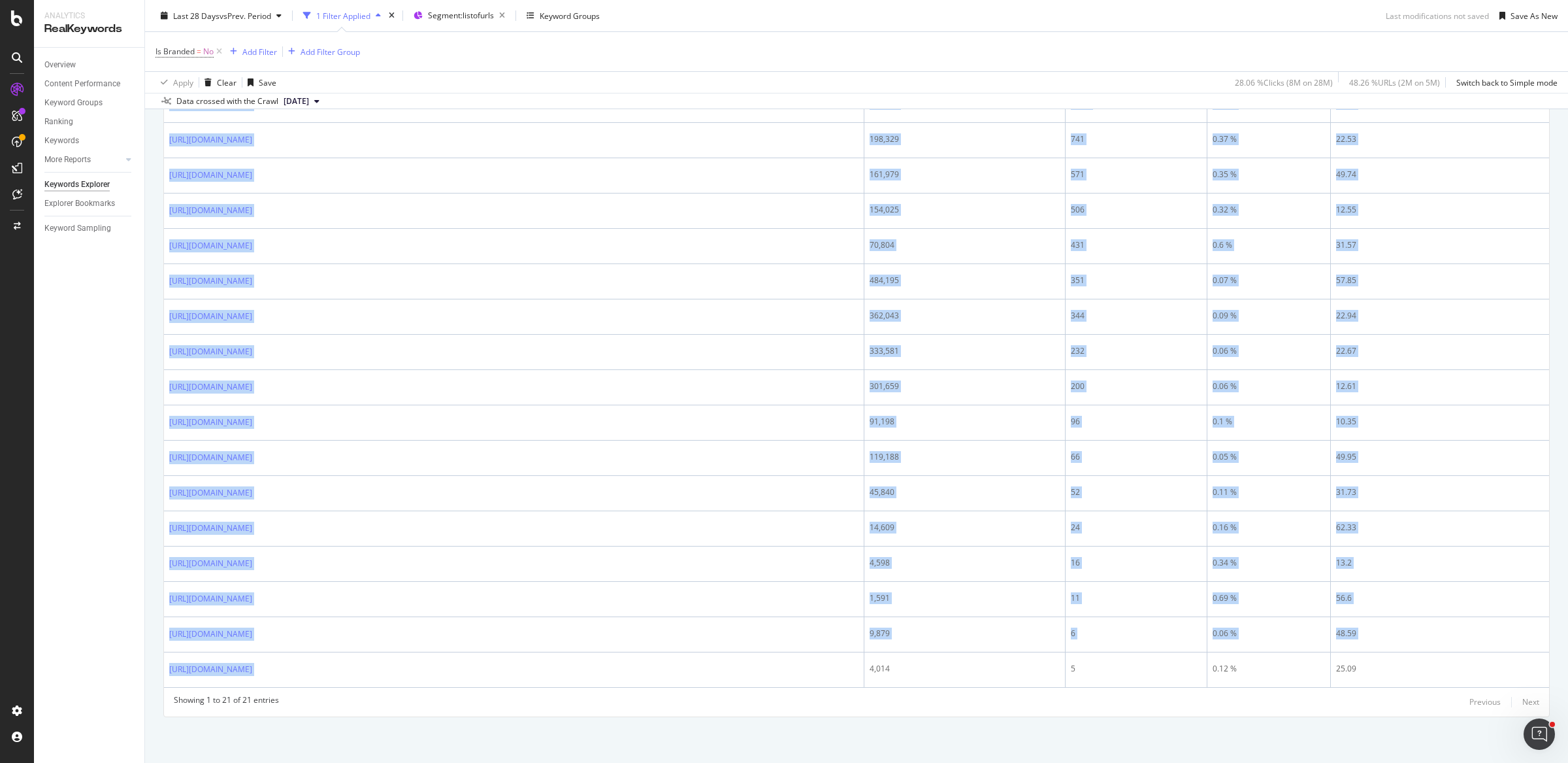
copy tbody "ttps://[DOMAIN_NAME][URL] 567,316 6,223 1.09 % 16.56 [URL][DOMAIN_NAME] 534,738…"
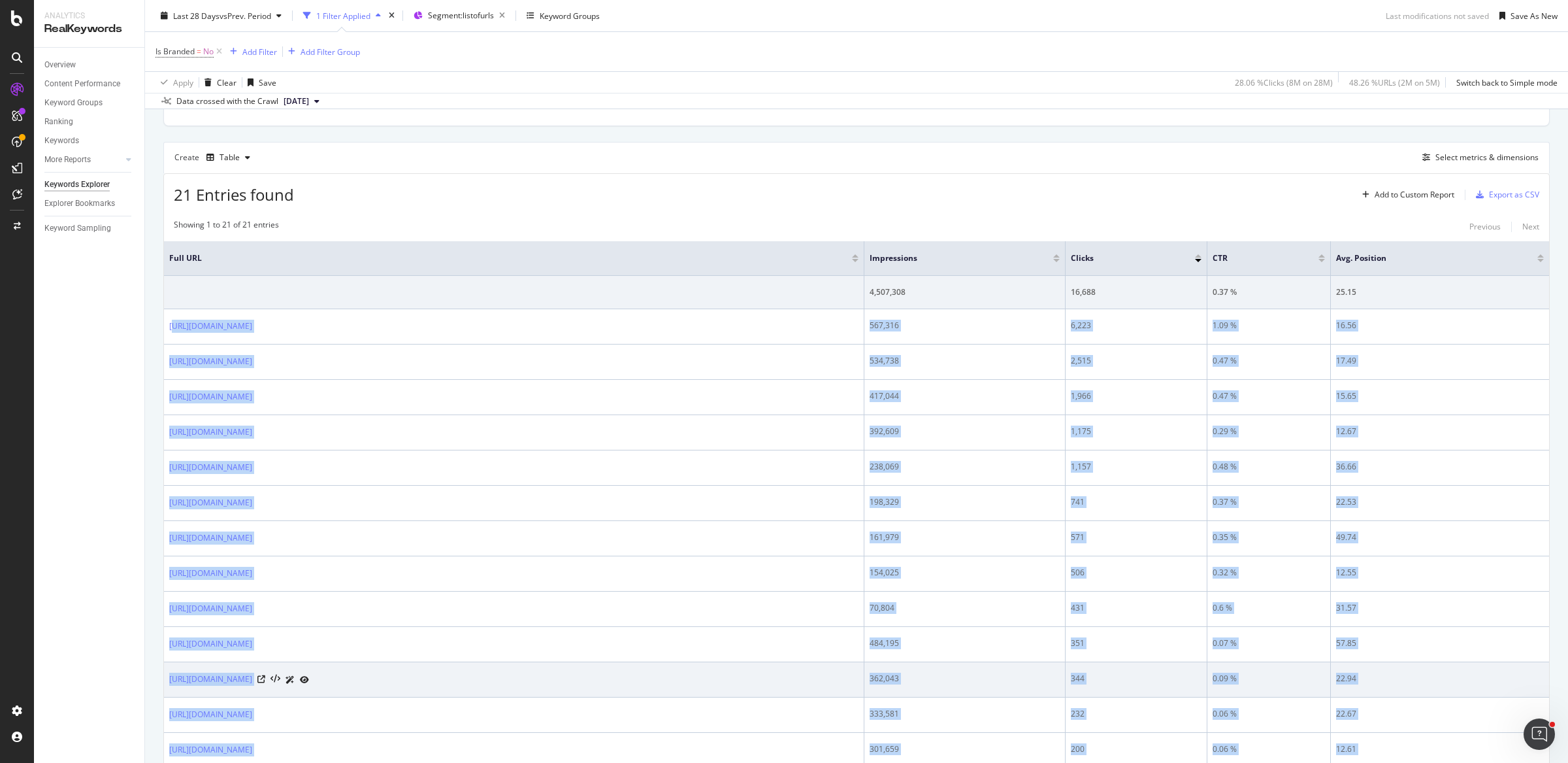
scroll to position [384, 0]
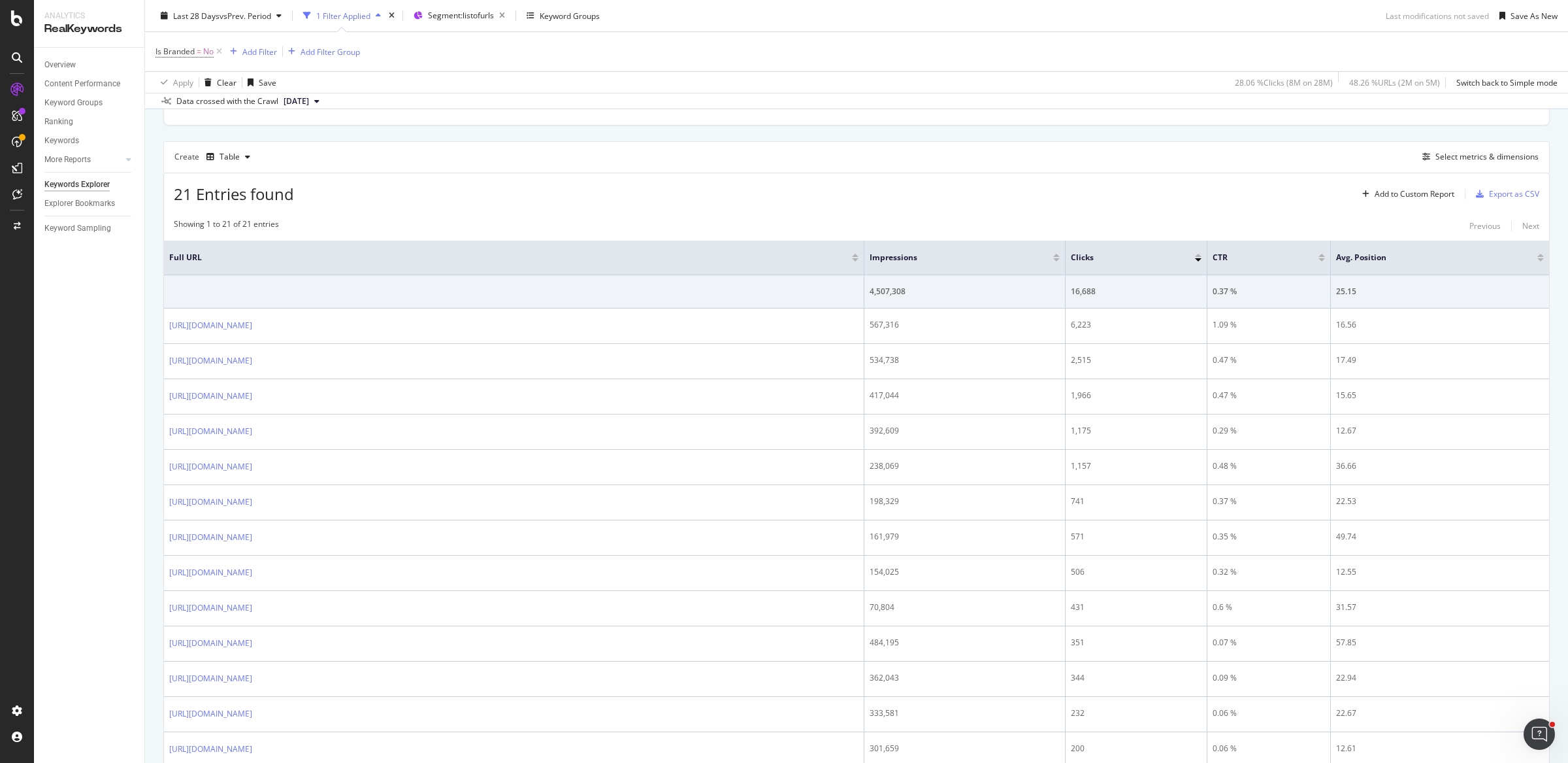
click at [538, 234] on div "Showing 1 to 21 of 21 entries Previous Next" at bounding box center [856, 226] width 1384 height 16
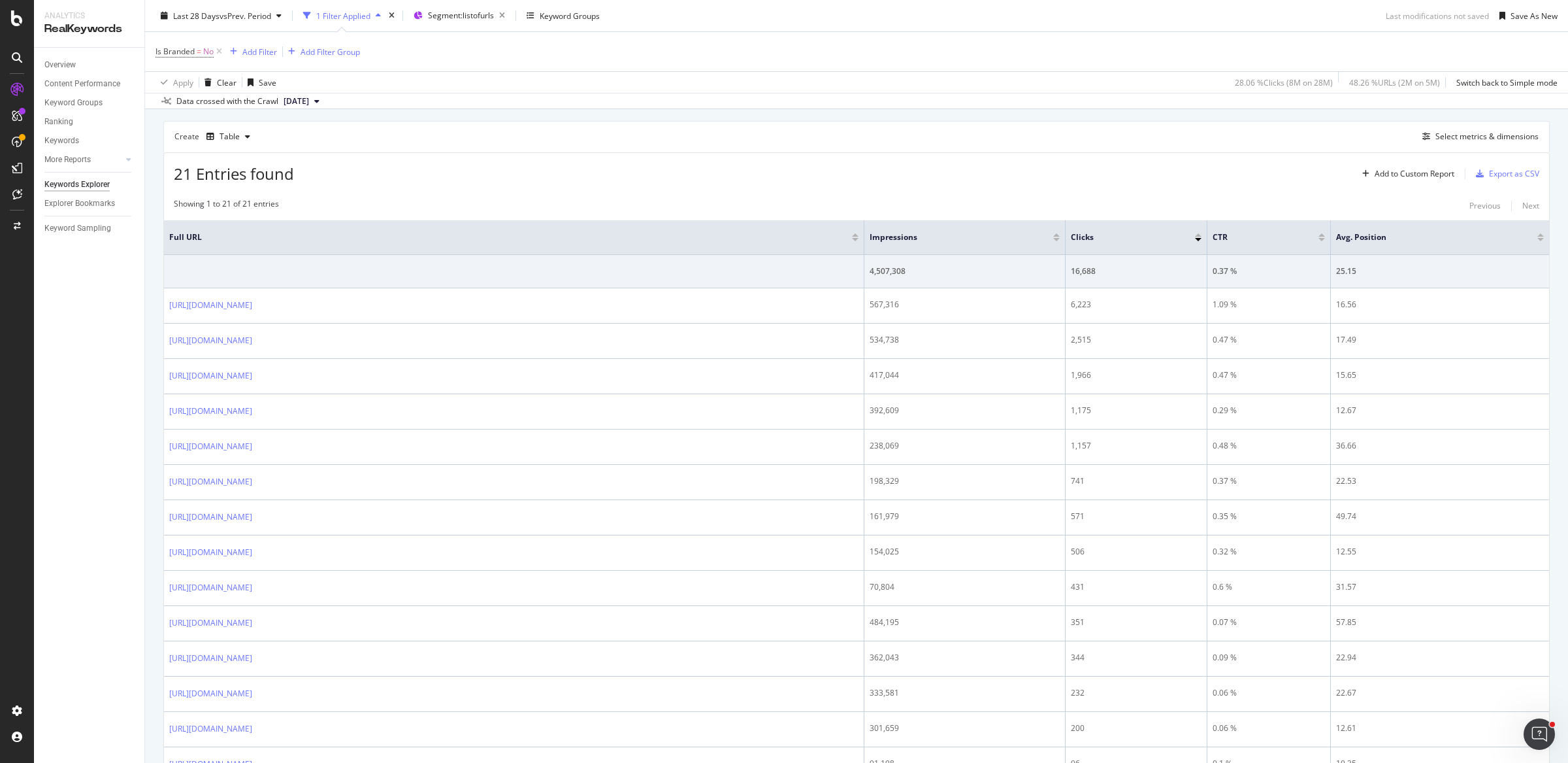
scroll to position [318, 0]
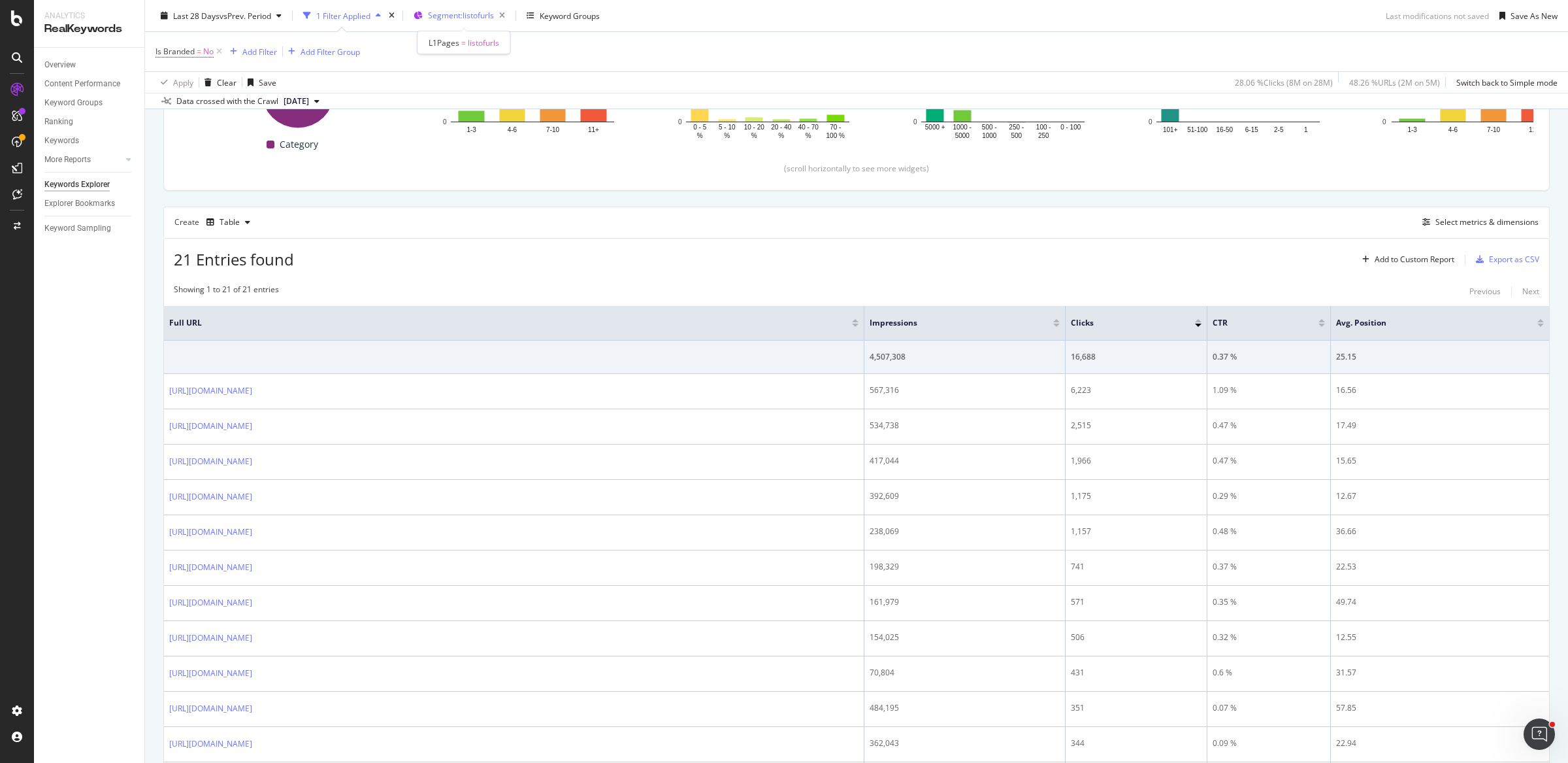
click at [456, 17] on span "Segment: listofurls" at bounding box center [460, 15] width 66 height 11
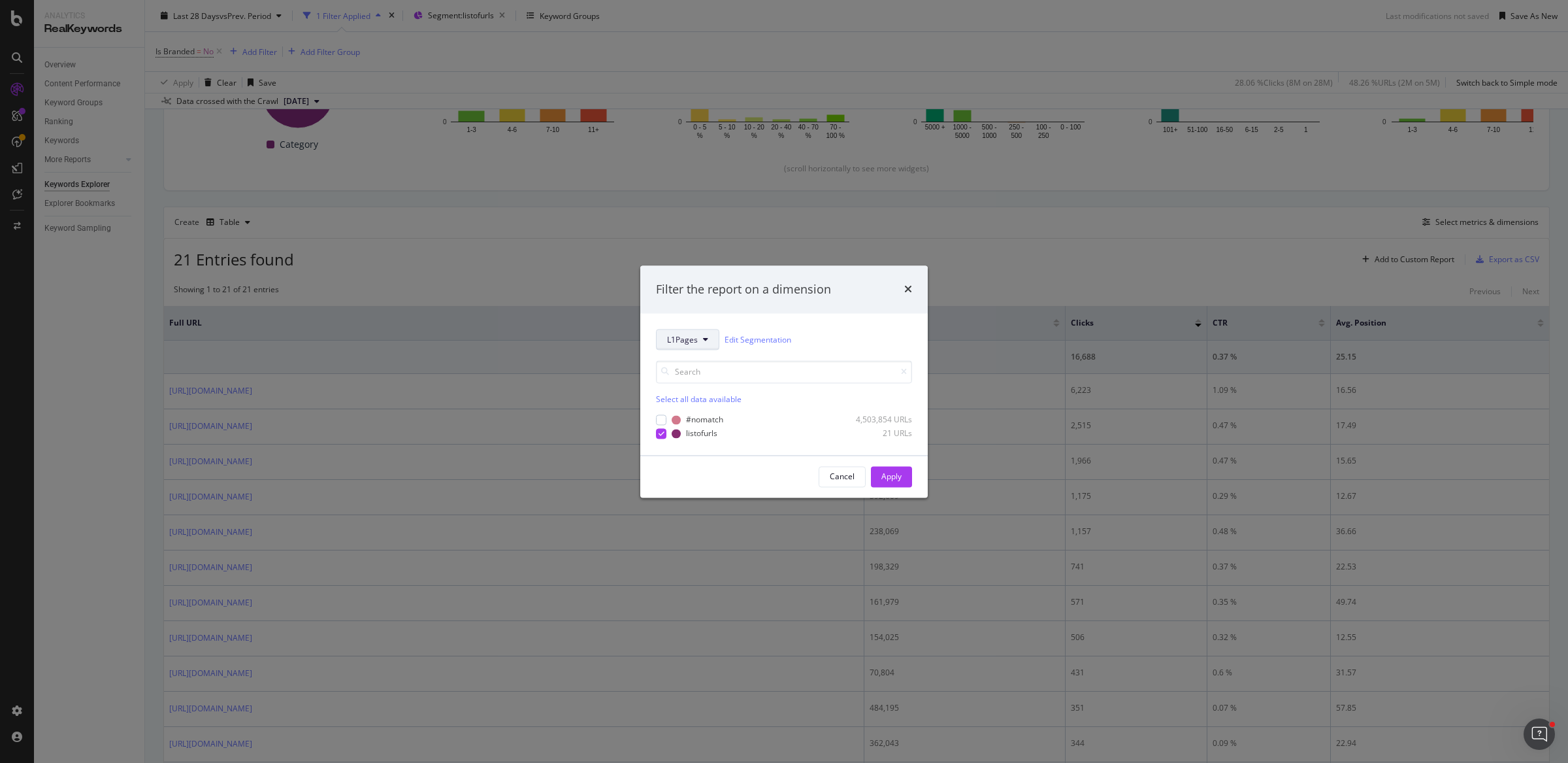
click at [690, 344] on span "L1Pages" at bounding box center [682, 339] width 31 height 11
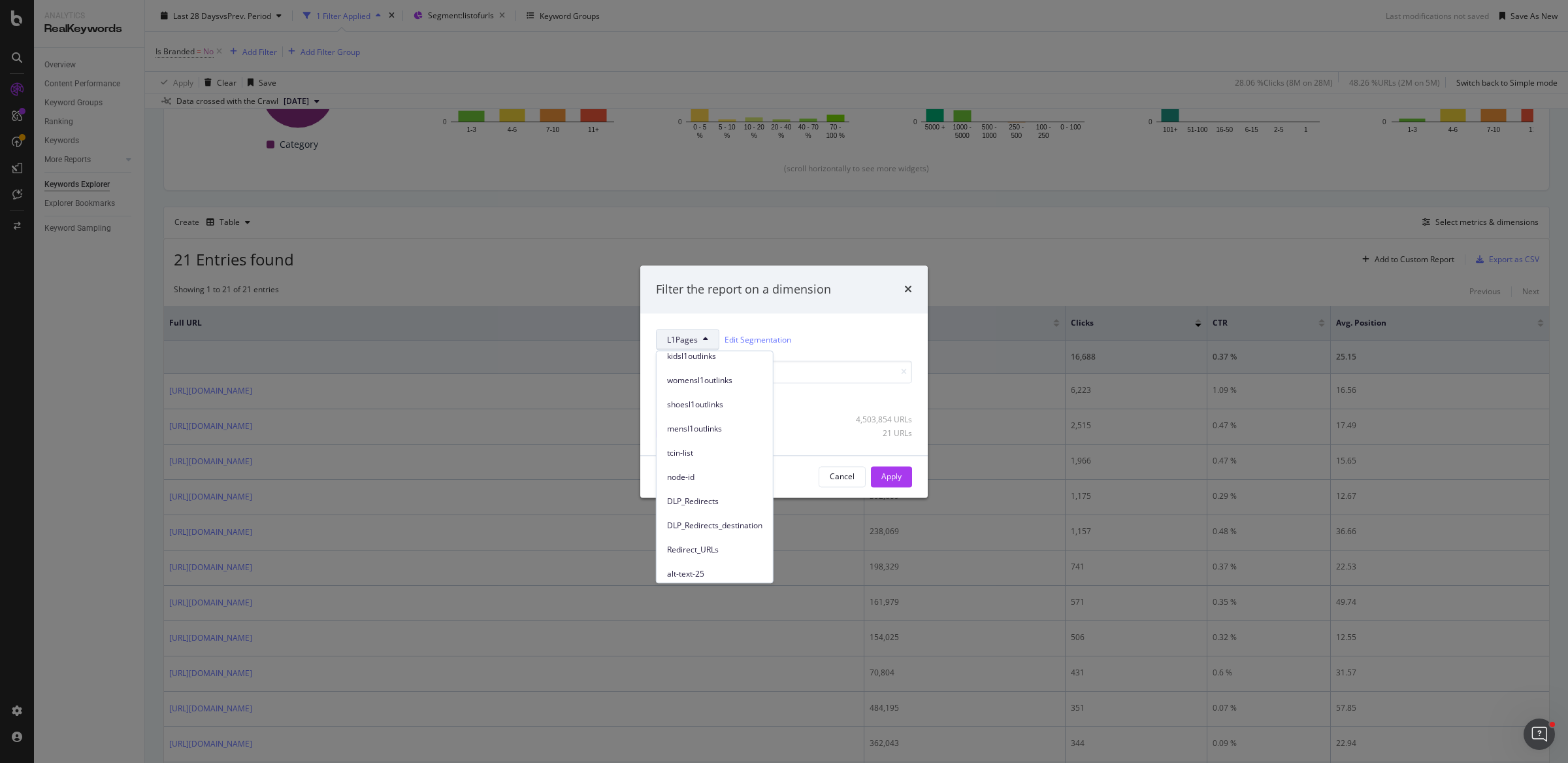
scroll to position [299, 0]
click at [721, 562] on span "Breadcrumb Tree" at bounding box center [714, 568] width 95 height 12
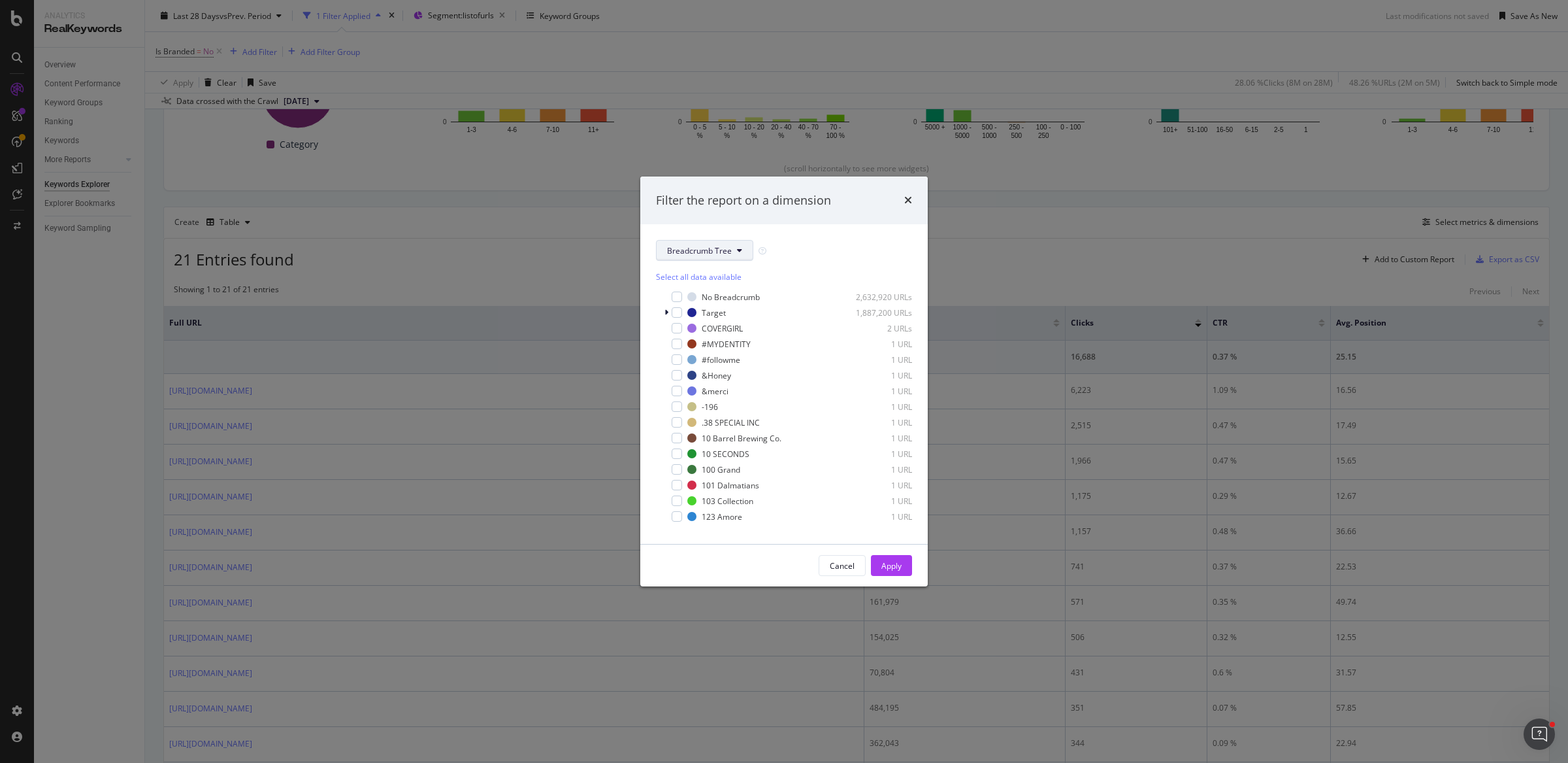
click at [725, 255] on span "Breadcrumb Tree" at bounding box center [699, 250] width 65 height 11
click at [666, 313] on icon "modal" at bounding box center [666, 312] width 4 height 8
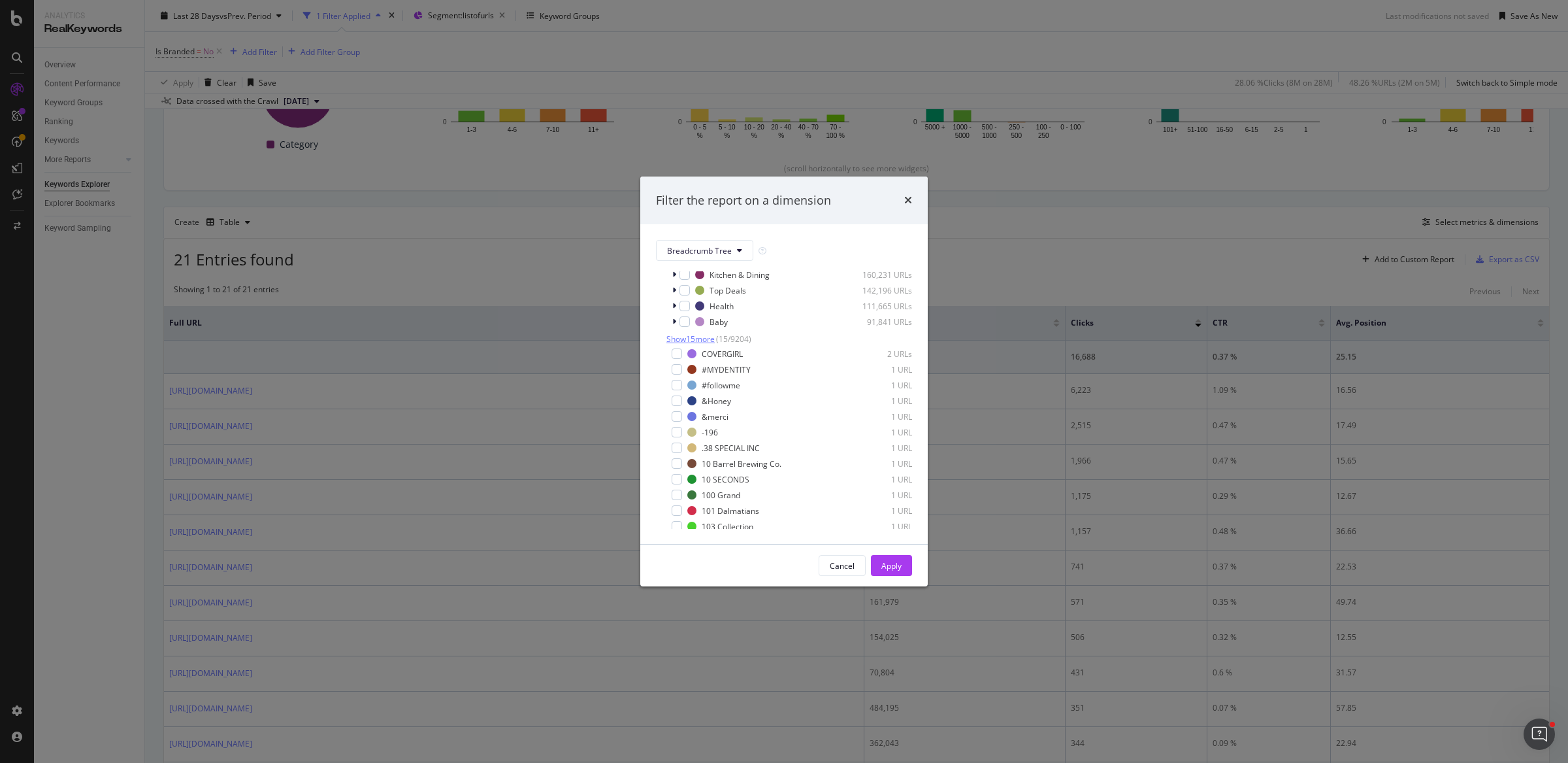
click at [693, 344] on span "Show 15 more" at bounding box center [691, 338] width 49 height 11
click at [687, 495] on span "Show 15 more" at bounding box center [691, 489] width 49 height 11
click at [689, 463] on div "Gift Ideas 18,600 URLs" at bounding box center [784, 456] width 256 height 13
click at [685, 462] on div "modal" at bounding box center [684, 456] width 11 height 11
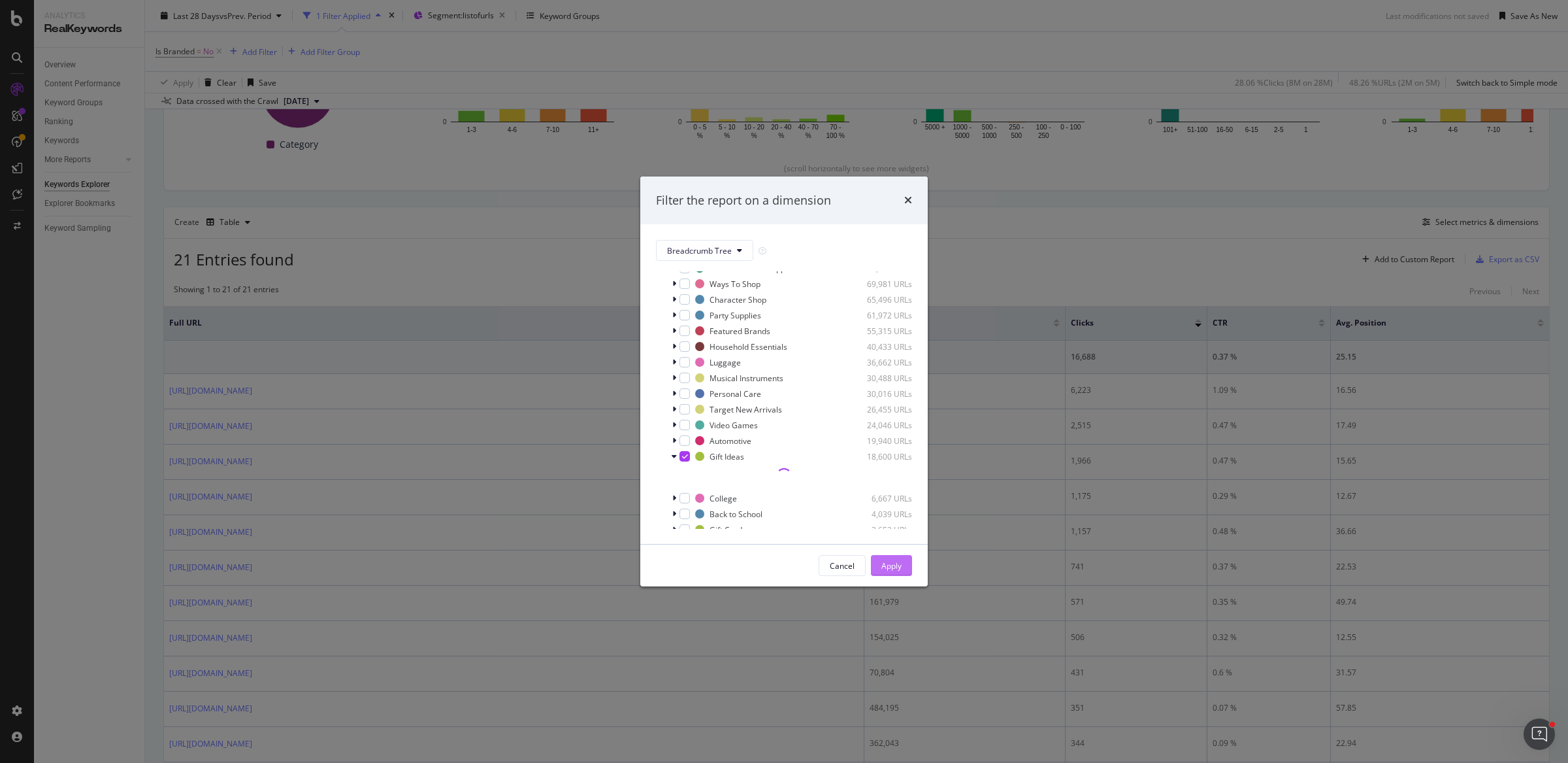
click at [891, 568] on div "Apply" at bounding box center [891, 565] width 20 height 11
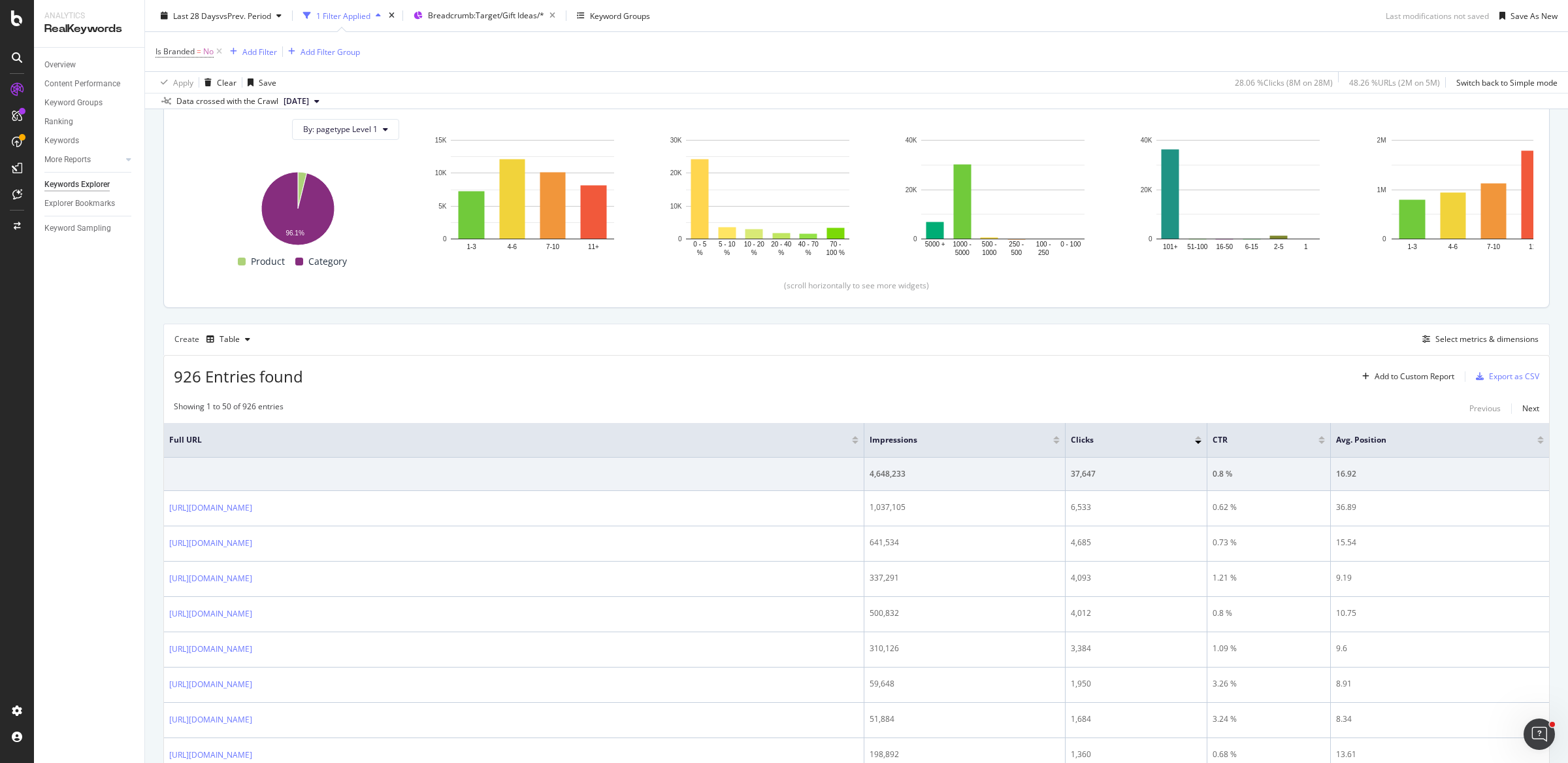
scroll to position [164, 0]
